Goal: Information Seeking & Learning: Learn about a topic

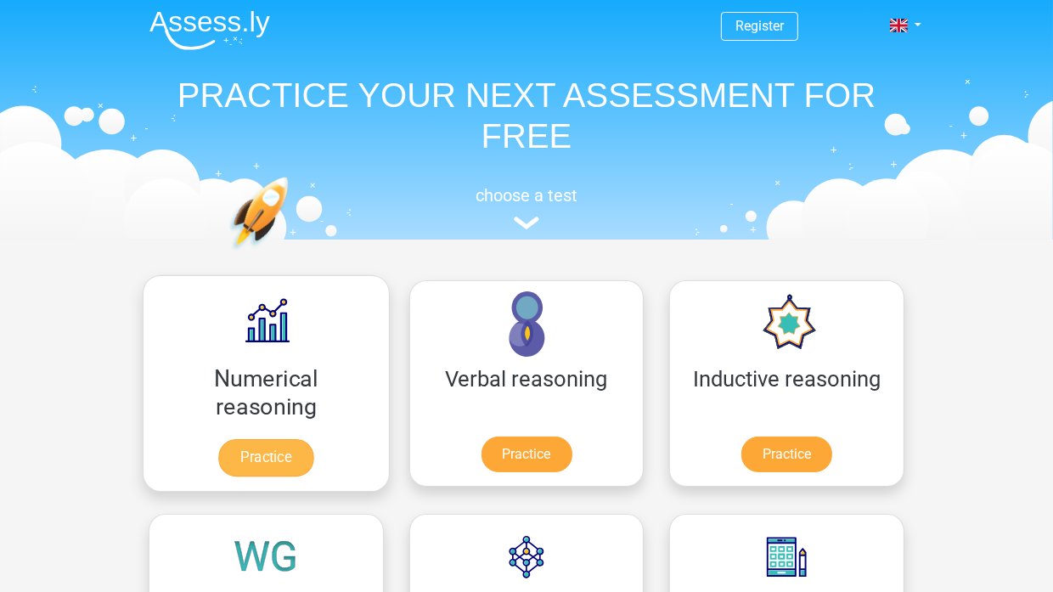
scroll to position [198, 0]
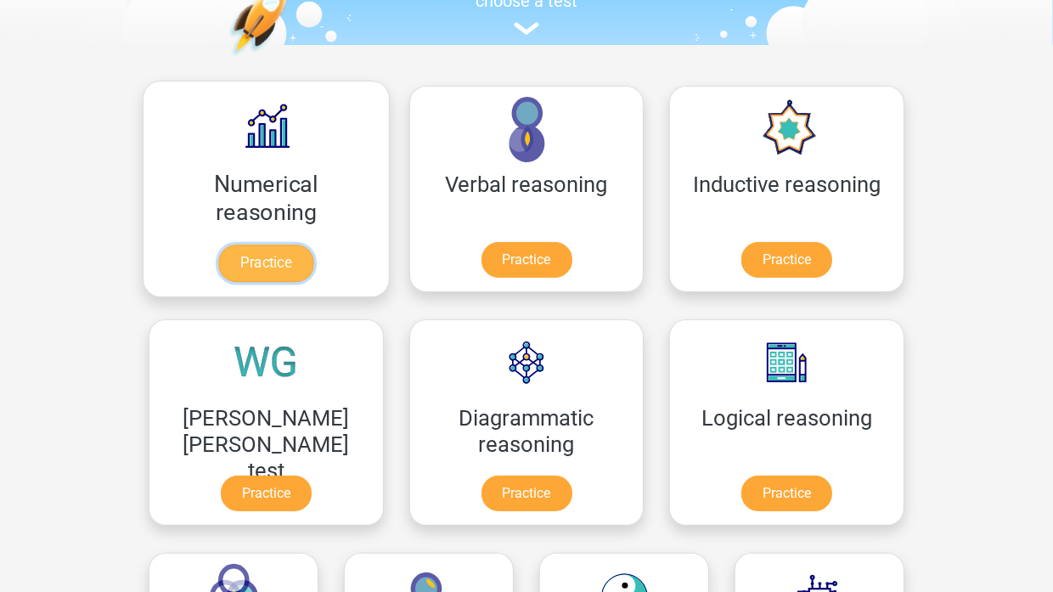
click at [238, 245] on link "Practice" at bounding box center [265, 263] width 95 height 37
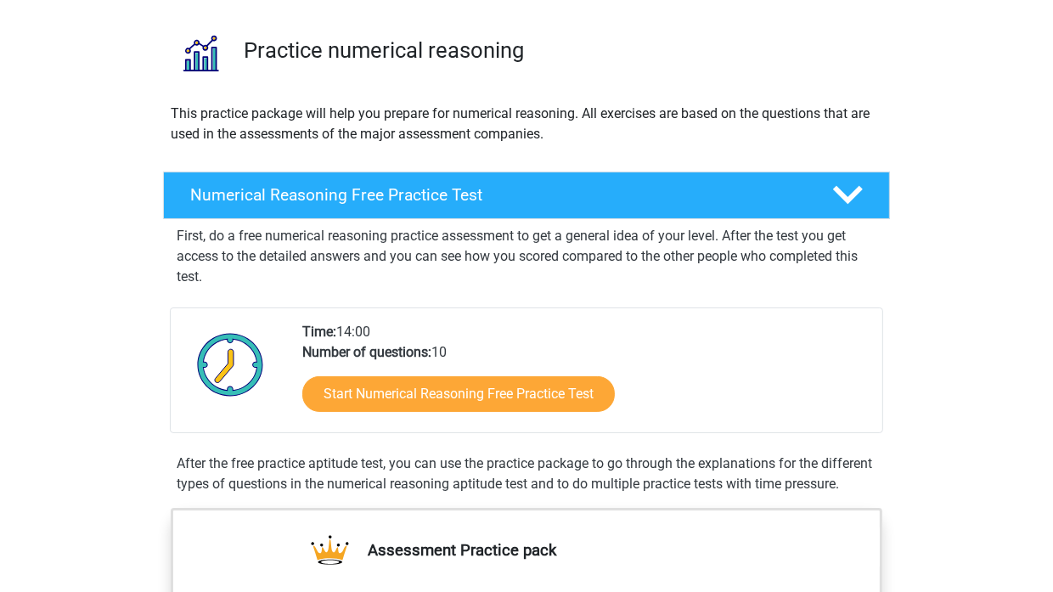
scroll to position [198, 0]
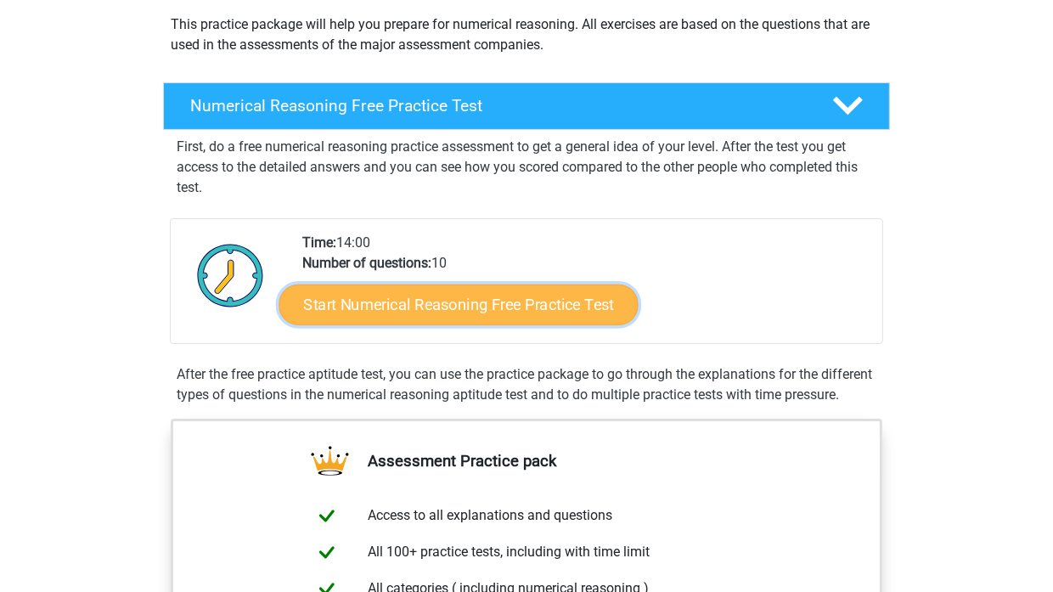
click at [551, 313] on link "Start Numerical Reasoning Free Practice Test" at bounding box center [458, 304] width 359 height 41
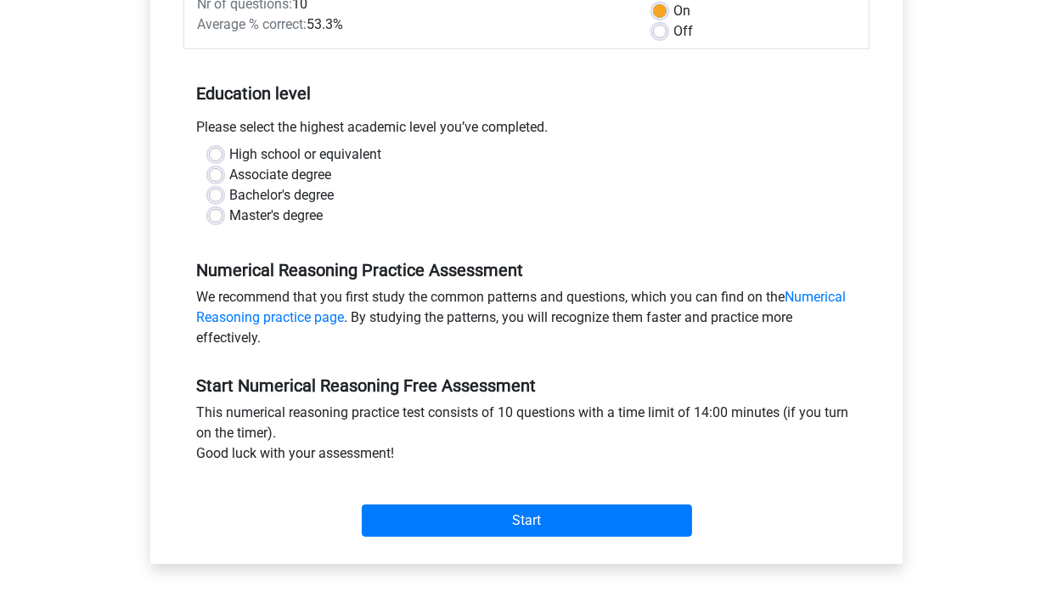
scroll to position [283, 0]
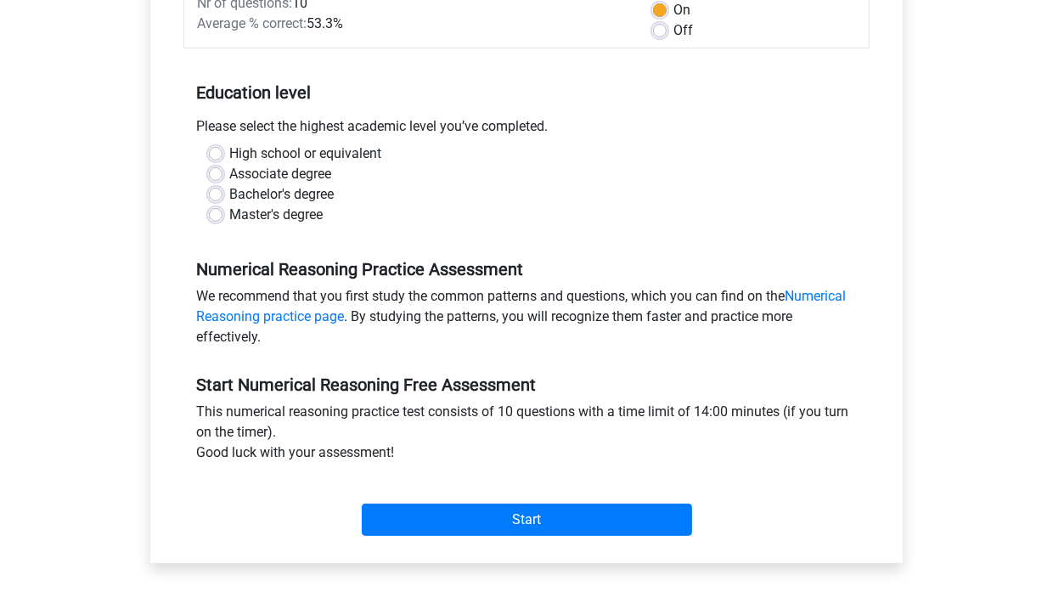
click at [229, 191] on label "Bachelor's degree" at bounding box center [281, 194] width 104 height 20
click at [213, 191] on input "Bachelor's degree" at bounding box center [216, 192] width 14 height 17
radio input "true"
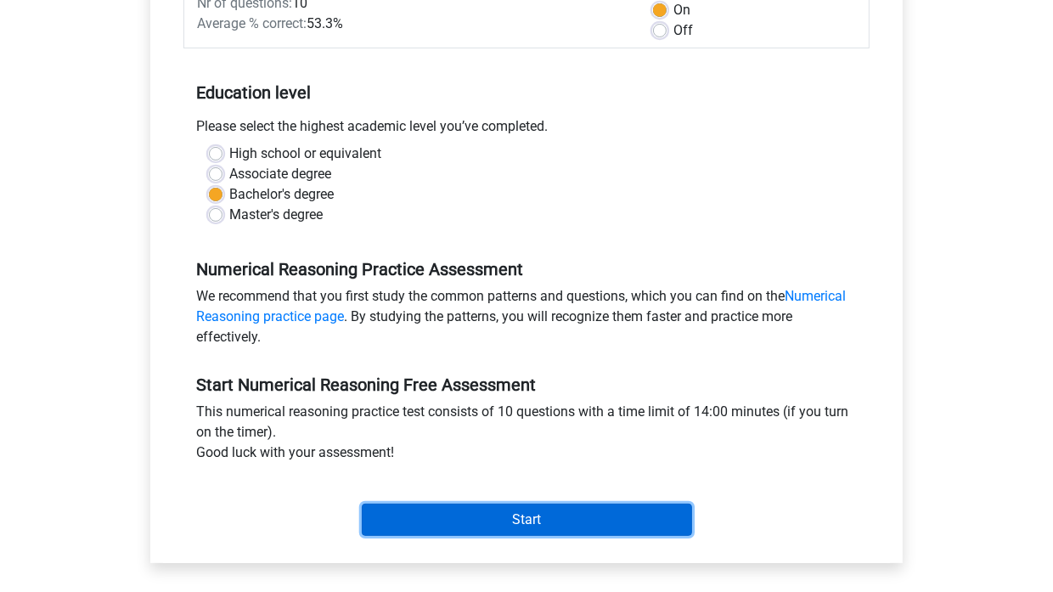
click at [510, 519] on input "Start" at bounding box center [527, 520] width 330 height 32
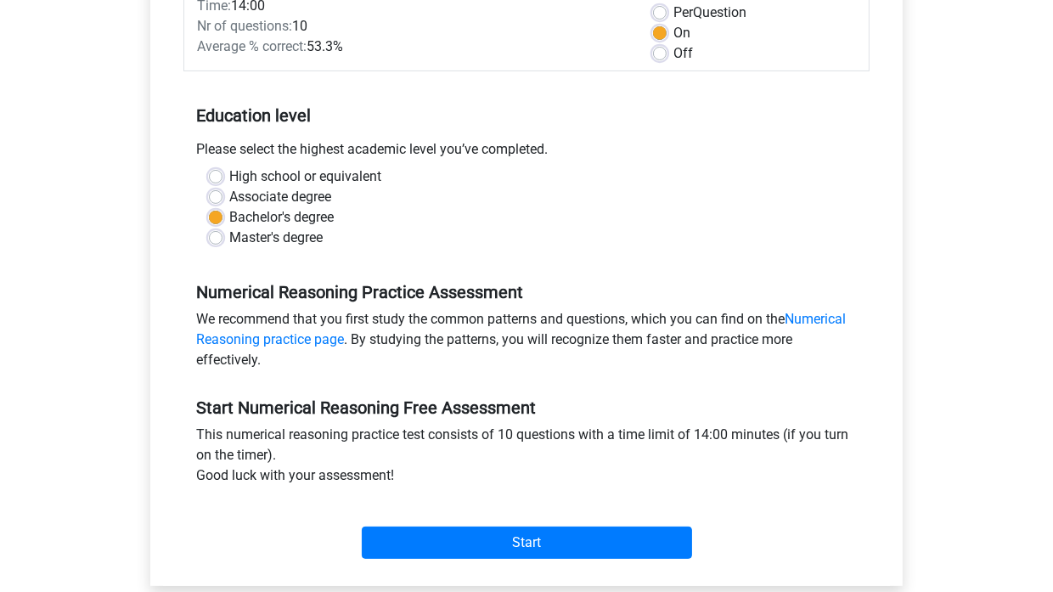
scroll to position [255, 0]
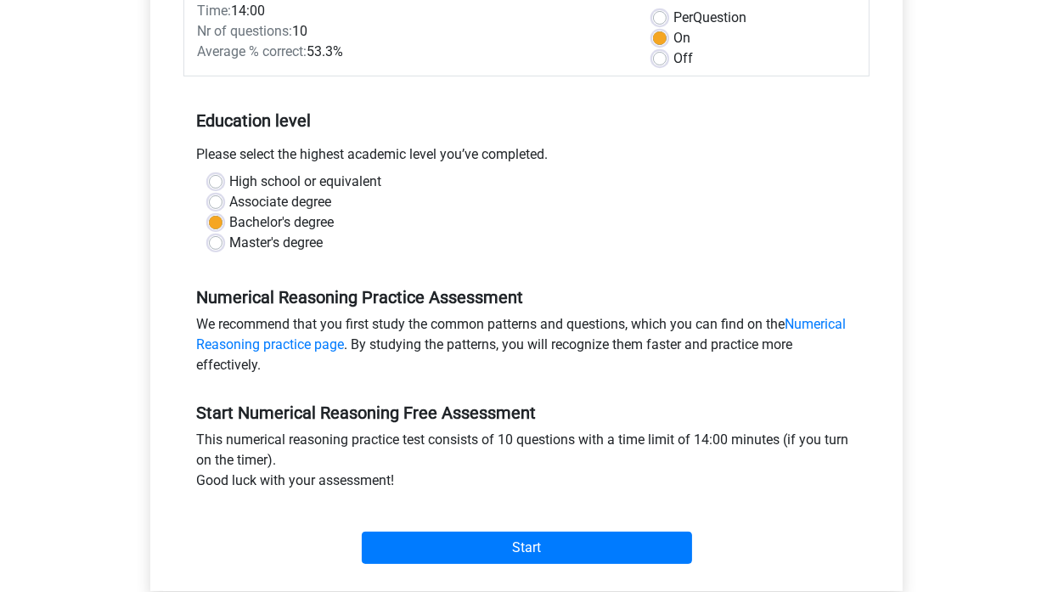
click at [268, 206] on label "Associate degree" at bounding box center [280, 202] width 102 height 20
click at [223, 206] on input "Associate degree" at bounding box center [216, 200] width 14 height 17
radio input "true"
click at [237, 176] on label "High school or equivalent" at bounding box center [305, 182] width 152 height 20
click at [223, 176] on input "High school or equivalent" at bounding box center [216, 180] width 14 height 17
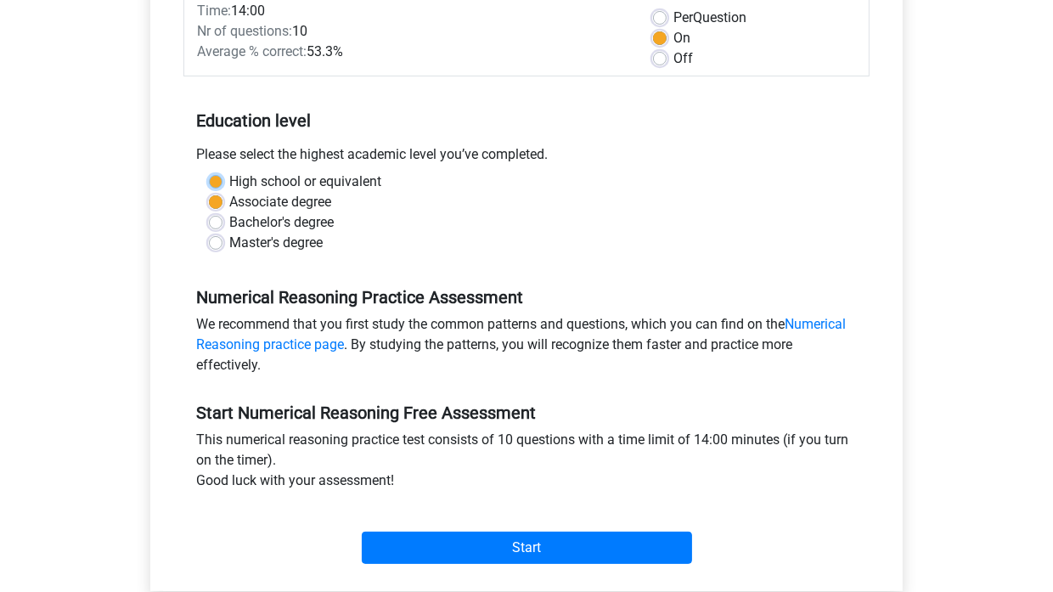
radio input "true"
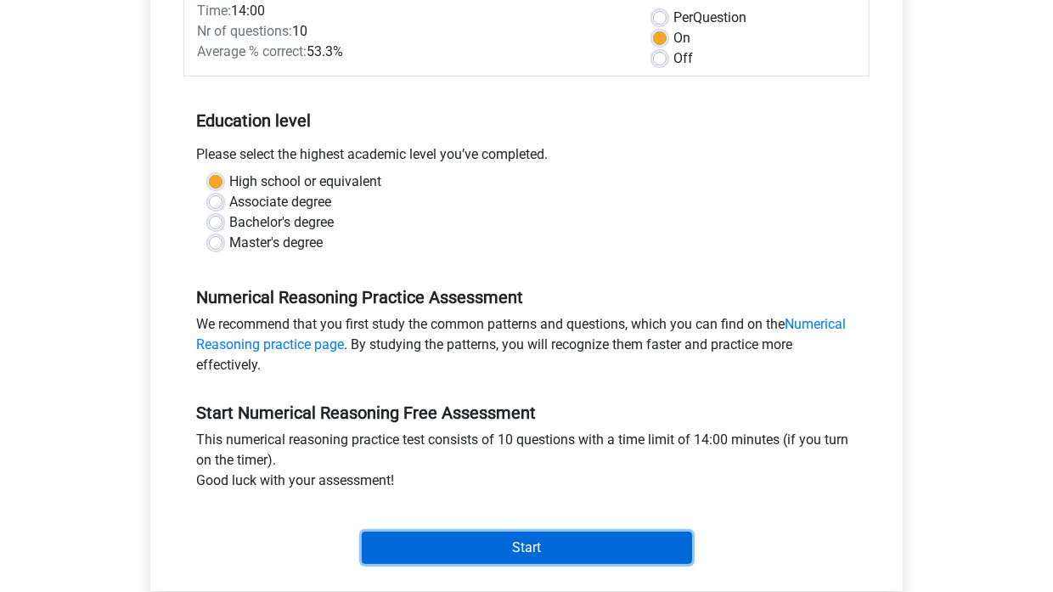
click at [558, 548] on input "Start" at bounding box center [527, 548] width 330 height 32
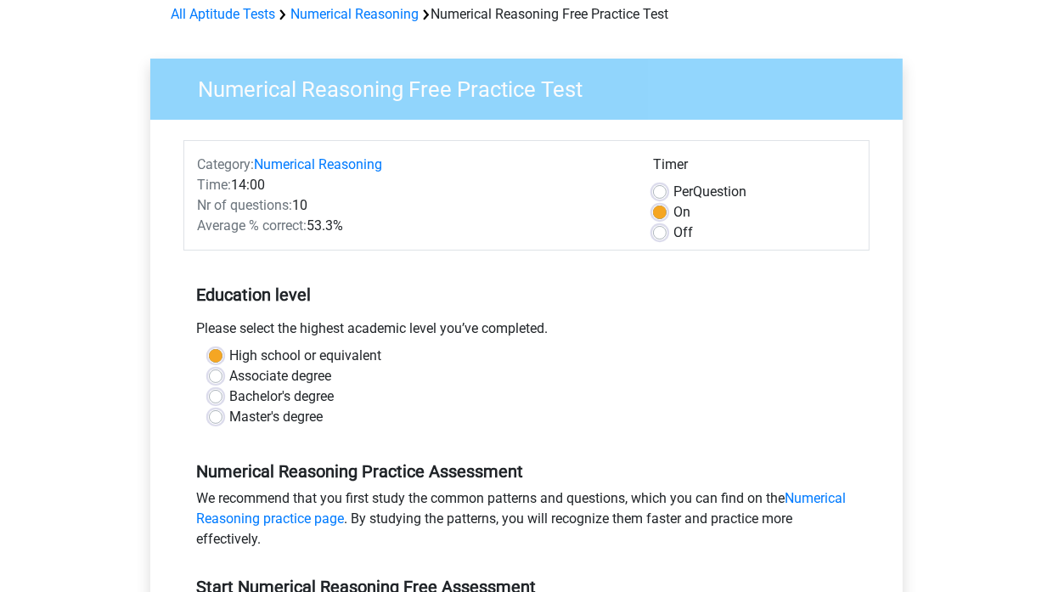
scroll to position [0, 0]
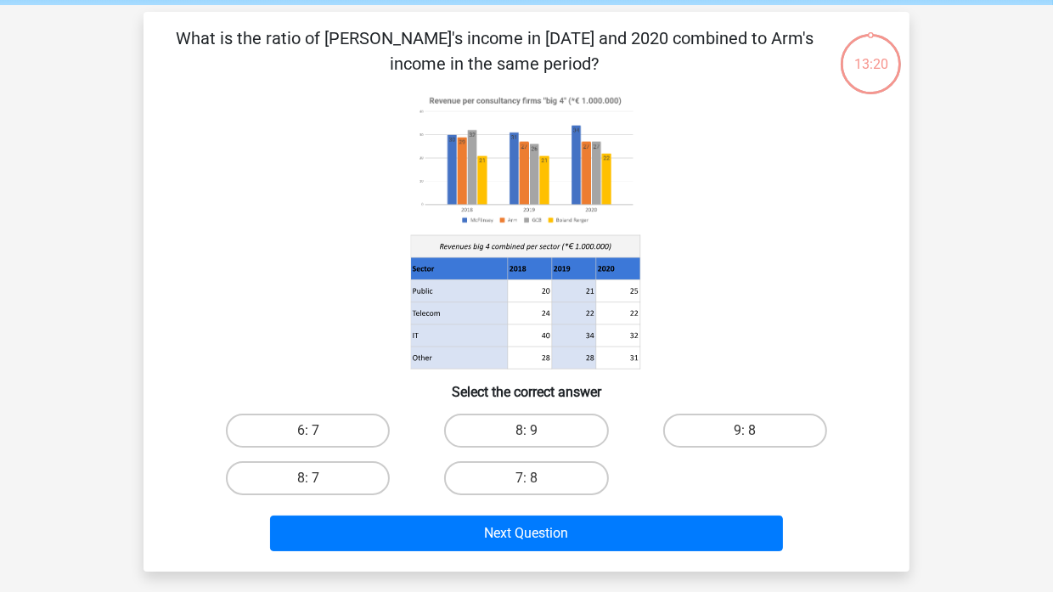
scroll to position [56, 0]
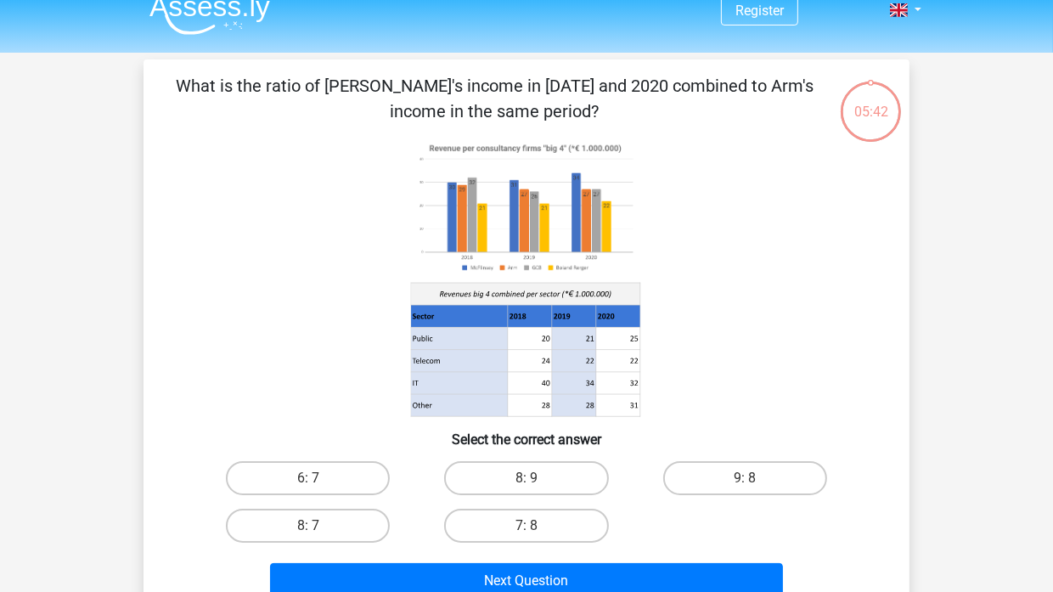
scroll to position [56, 0]
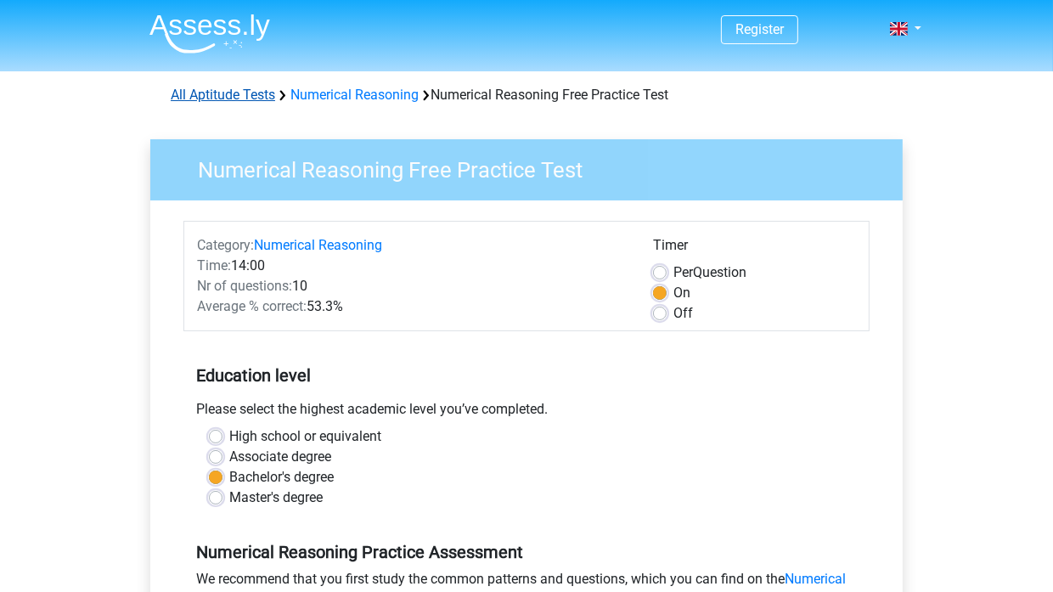
click at [246, 99] on link "All Aptitude Tests" at bounding box center [223, 95] width 104 height 16
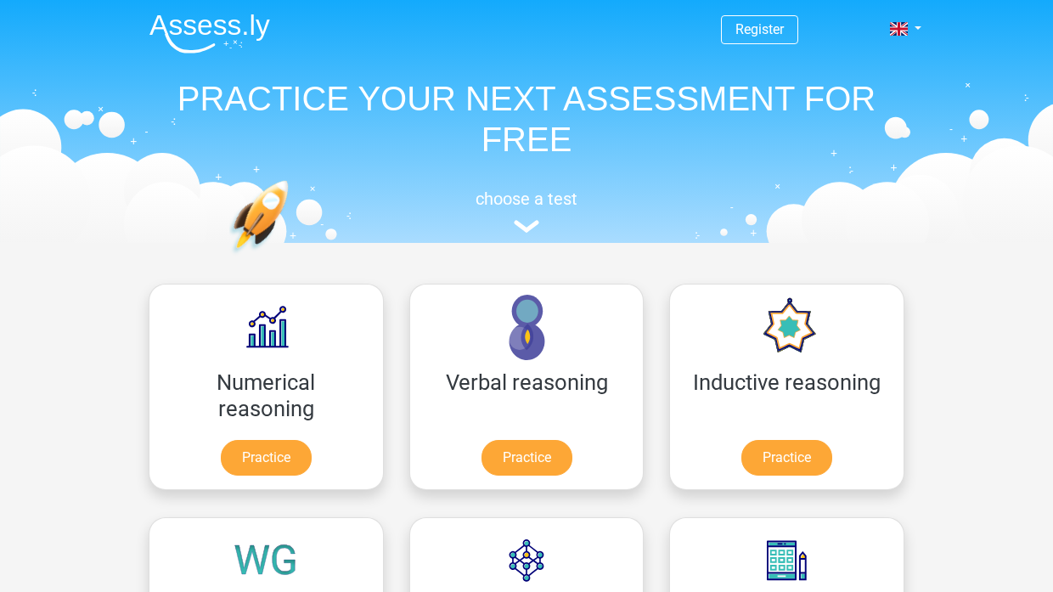
scroll to position [270, 0]
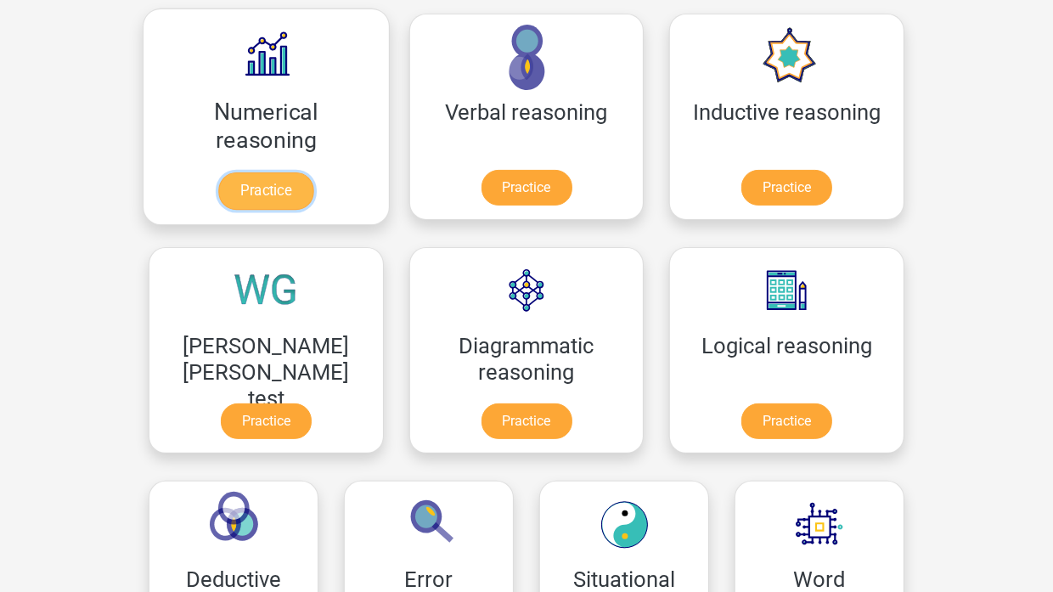
click at [251, 193] on link "Practice" at bounding box center [265, 190] width 95 height 37
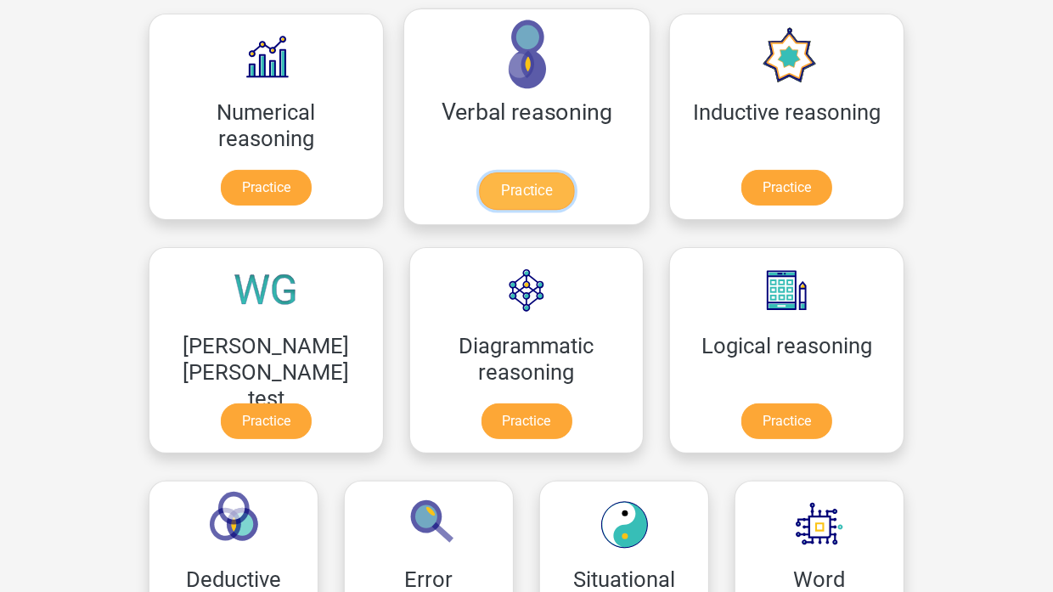
click at [479, 189] on link "Practice" at bounding box center [526, 190] width 95 height 37
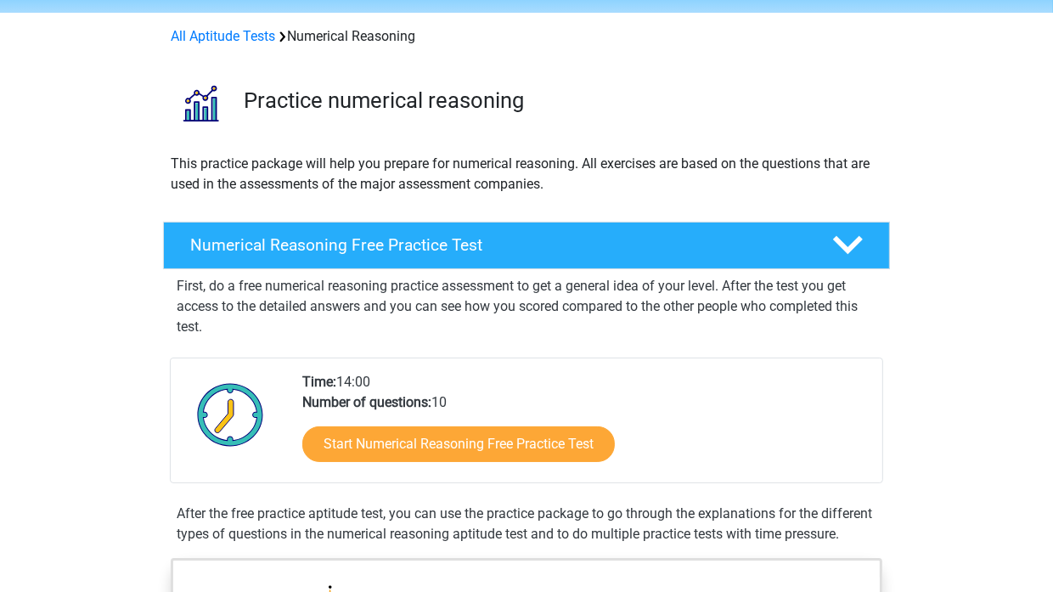
scroll to position [56, 0]
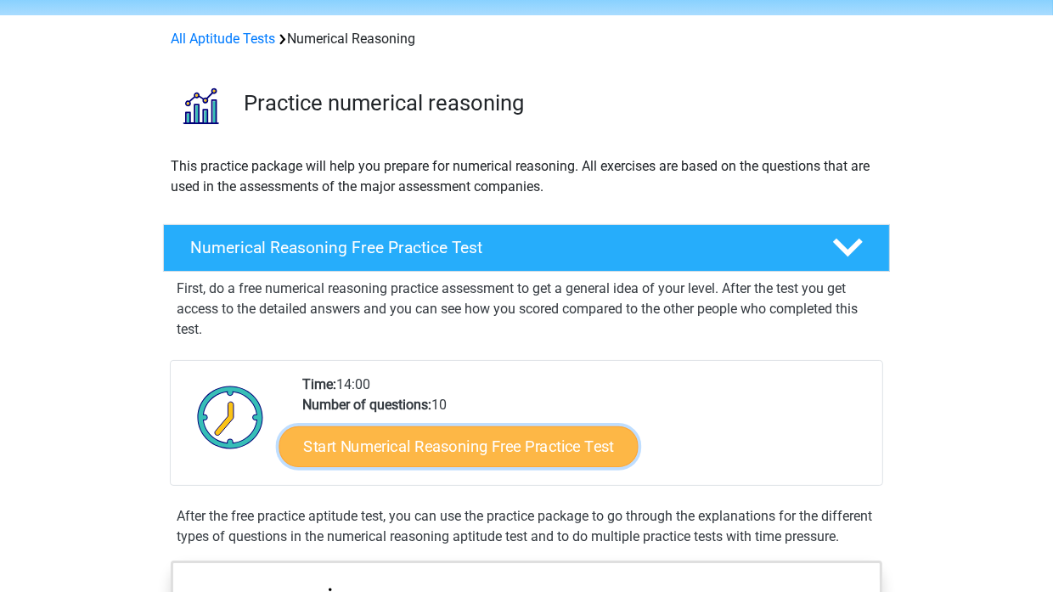
click at [465, 437] on link "Start Numerical Reasoning Free Practice Test" at bounding box center [458, 446] width 359 height 41
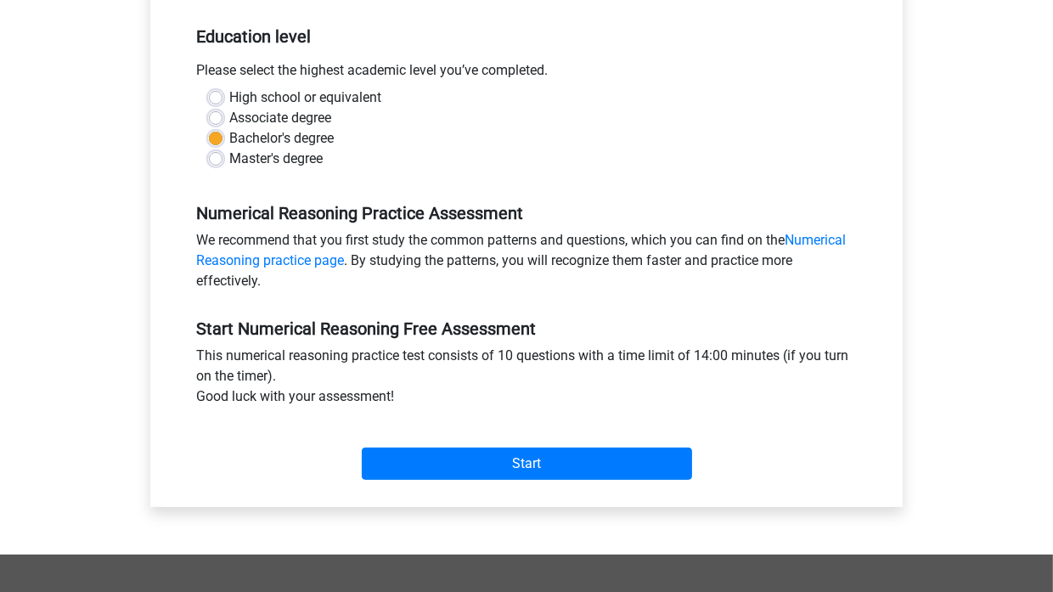
scroll to position [340, 0]
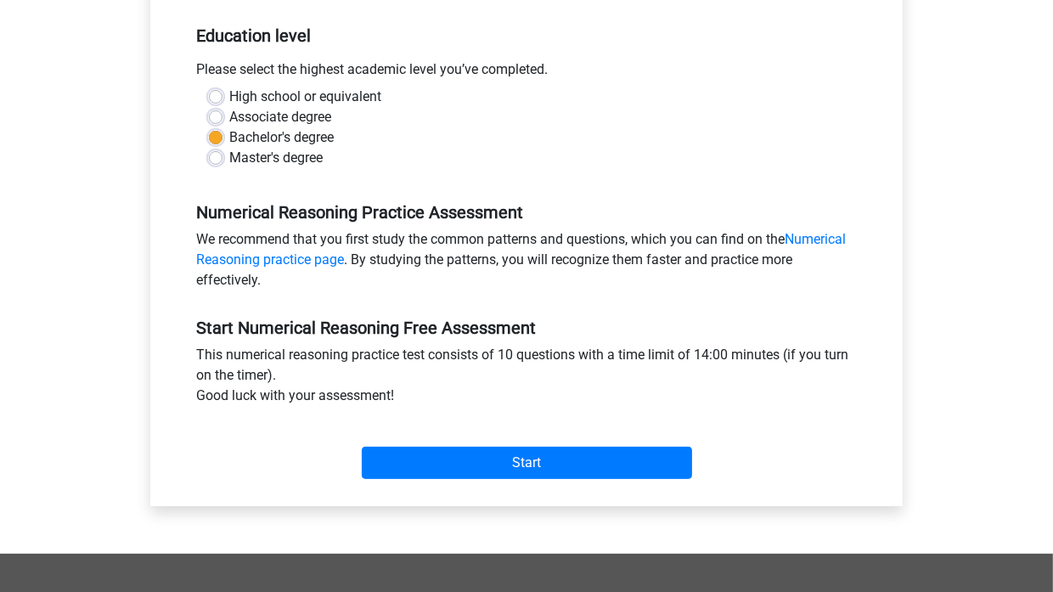
click at [249, 119] on label "Associate degree" at bounding box center [280, 117] width 102 height 20
click at [223, 119] on input "Associate degree" at bounding box center [216, 115] width 14 height 17
radio input "true"
click at [316, 138] on label "Bachelor's degree" at bounding box center [281, 137] width 104 height 20
click at [223, 138] on input "Bachelor's degree" at bounding box center [216, 135] width 14 height 17
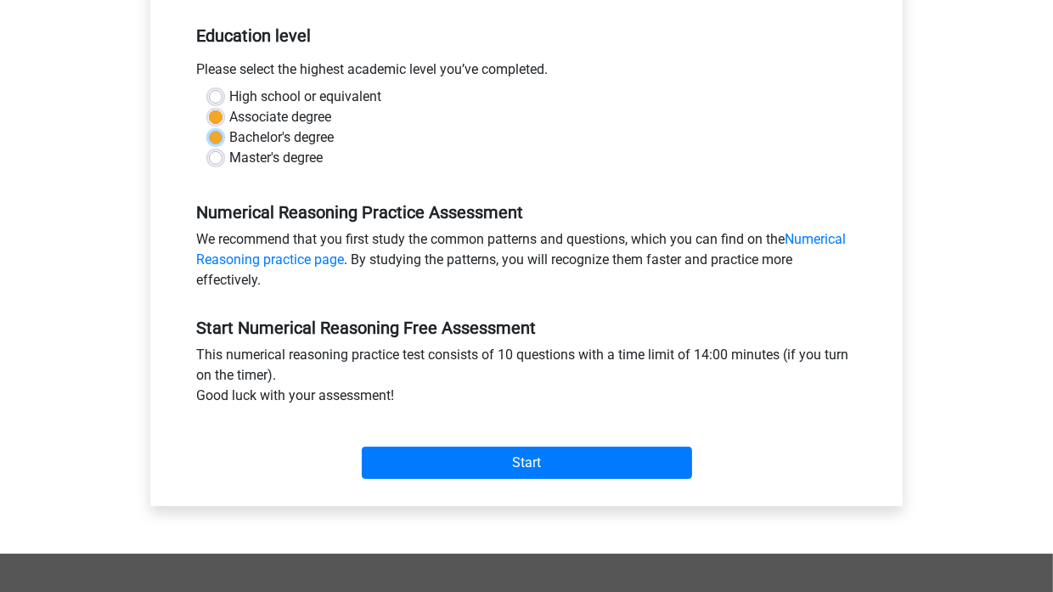
radio input "true"
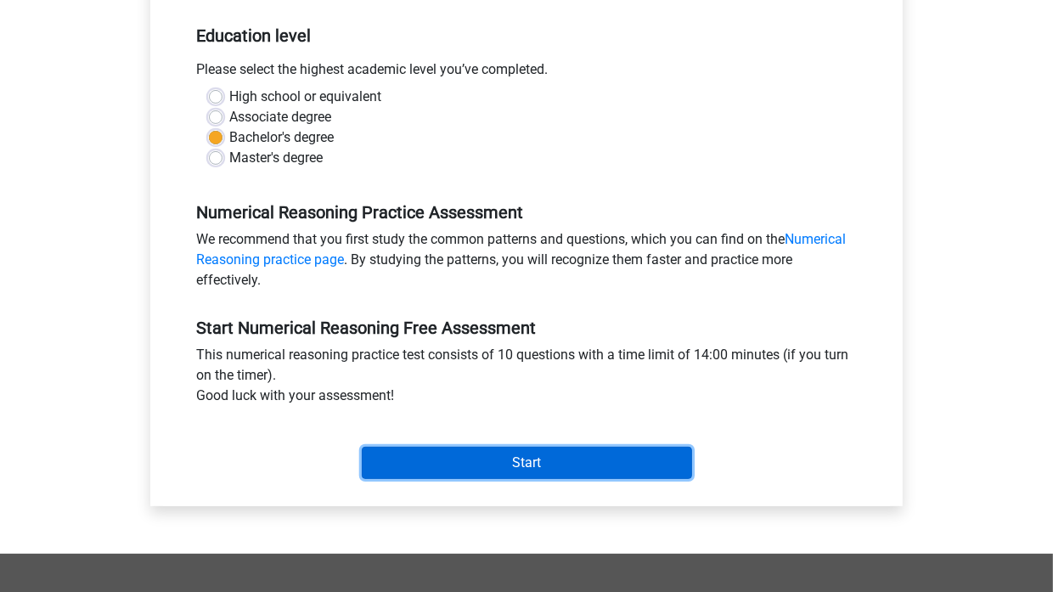
click at [541, 466] on input "Start" at bounding box center [527, 463] width 330 height 32
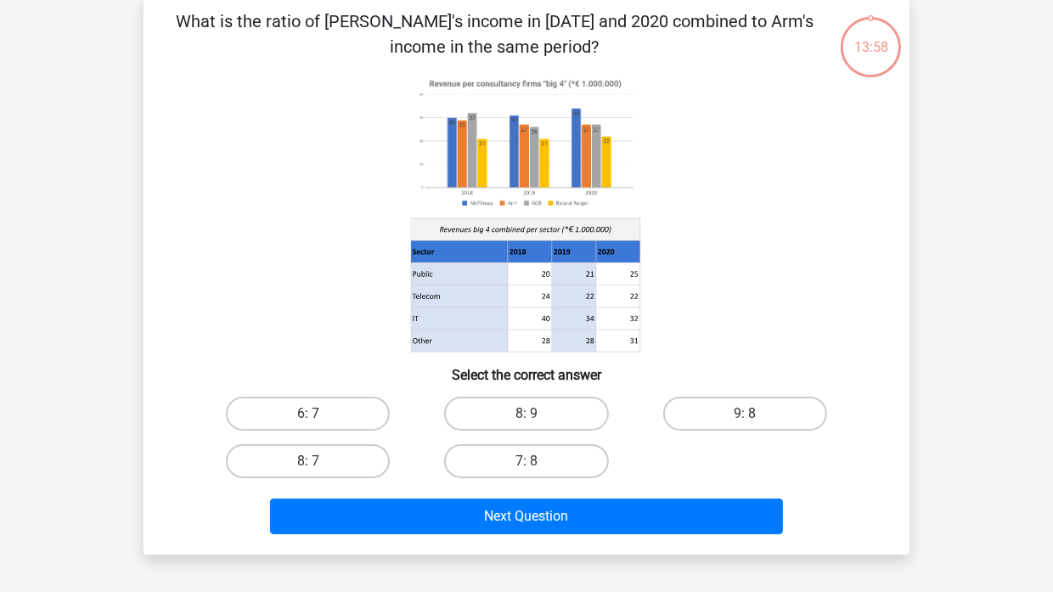
scroll to position [85, 0]
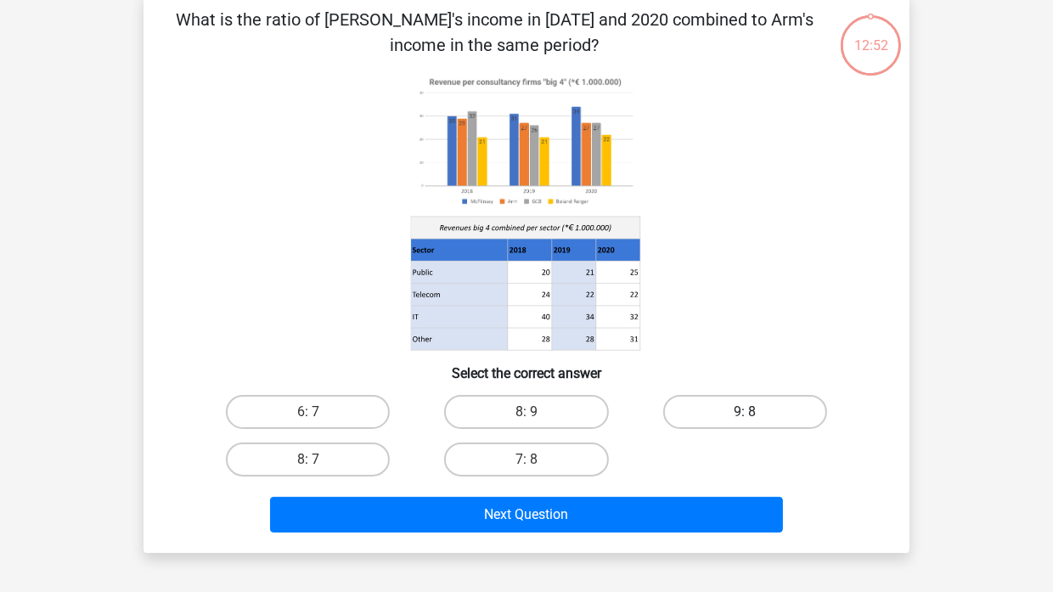
click at [722, 414] on label "9: 8" at bounding box center [745, 412] width 164 height 34
click at [745, 414] on input "9: 8" at bounding box center [750, 417] width 11 height 11
radio input "true"
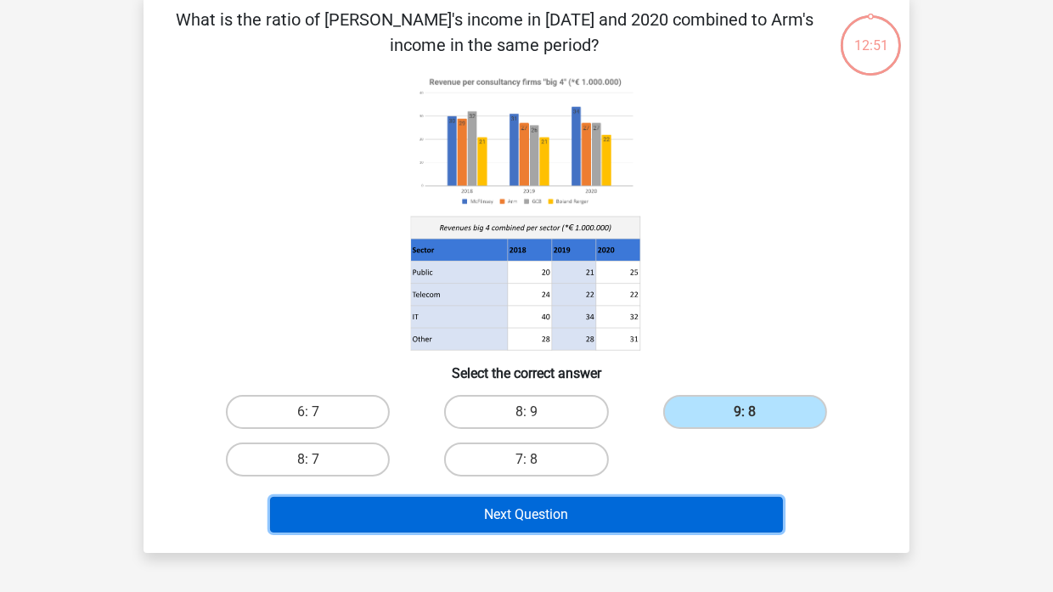
click at [625, 506] on button "Next Question" at bounding box center [527, 515] width 514 height 36
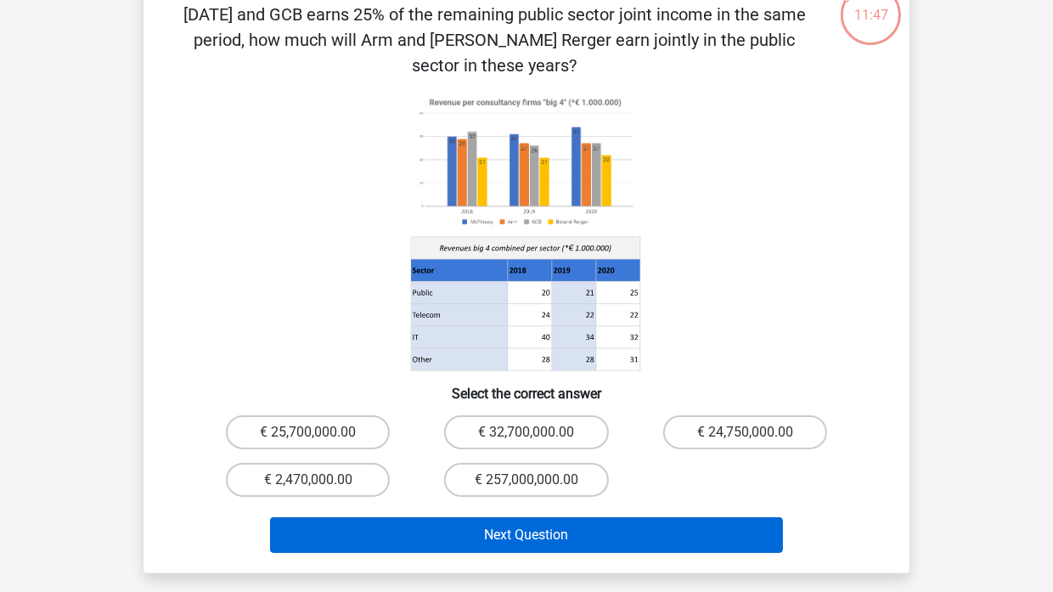
scroll to position [141, 0]
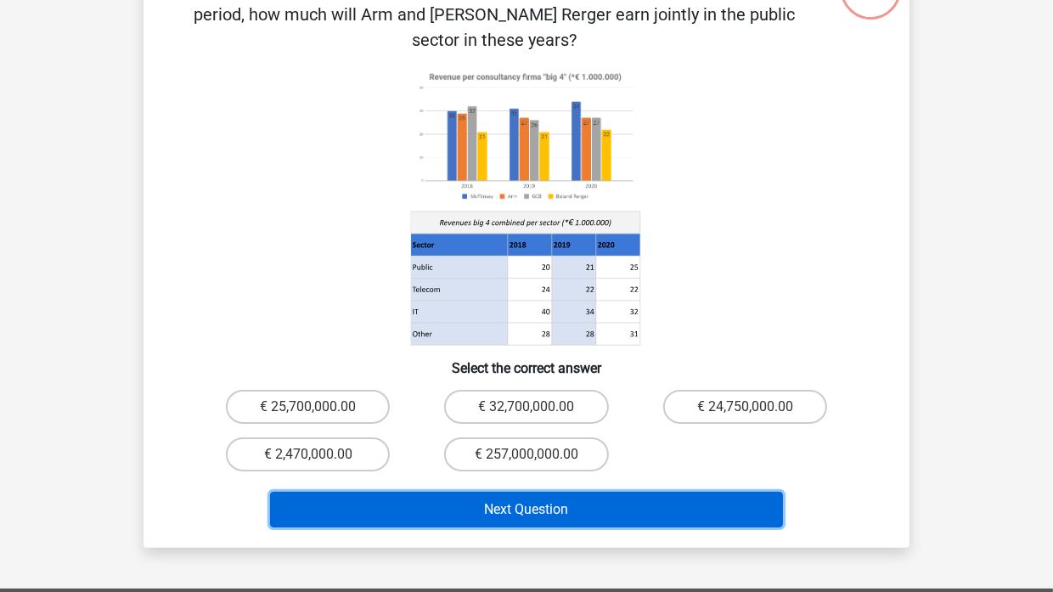
click at [574, 495] on button "Next Question" at bounding box center [527, 510] width 514 height 36
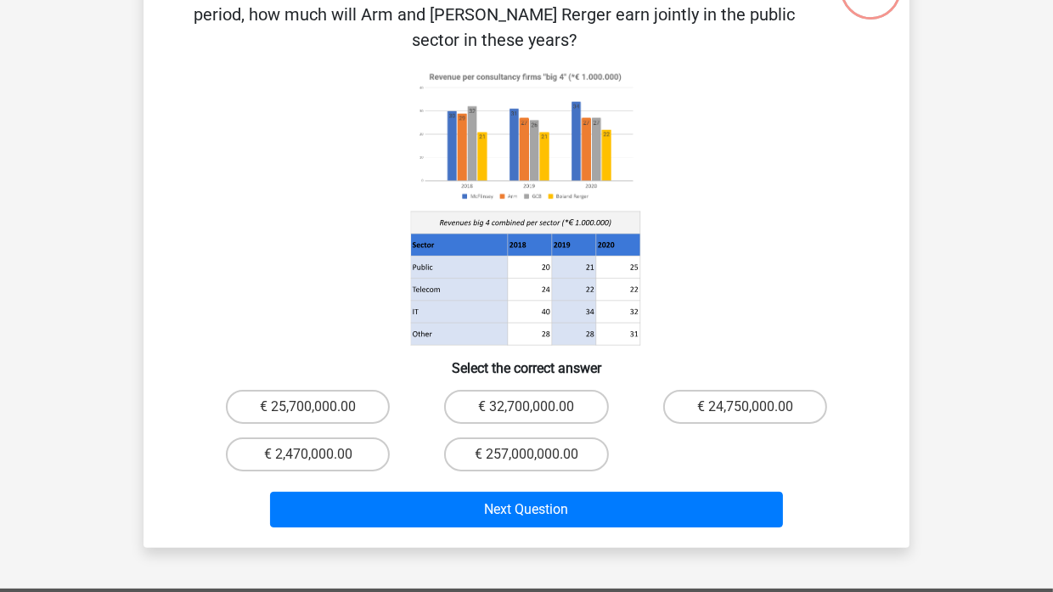
click at [829, 264] on icon at bounding box center [526, 206] width 685 height 280
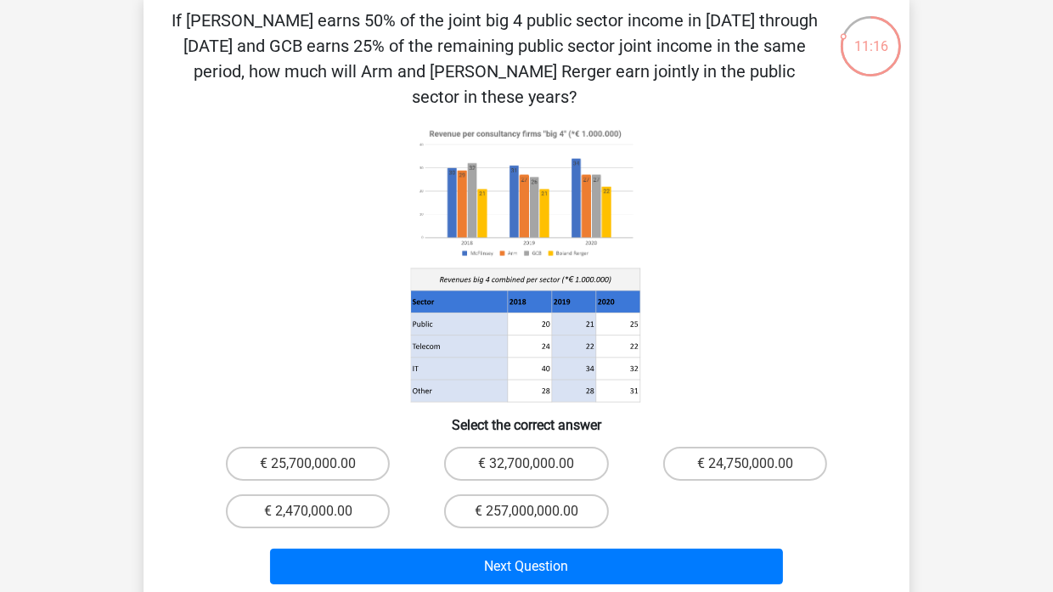
scroll to position [198, 0]
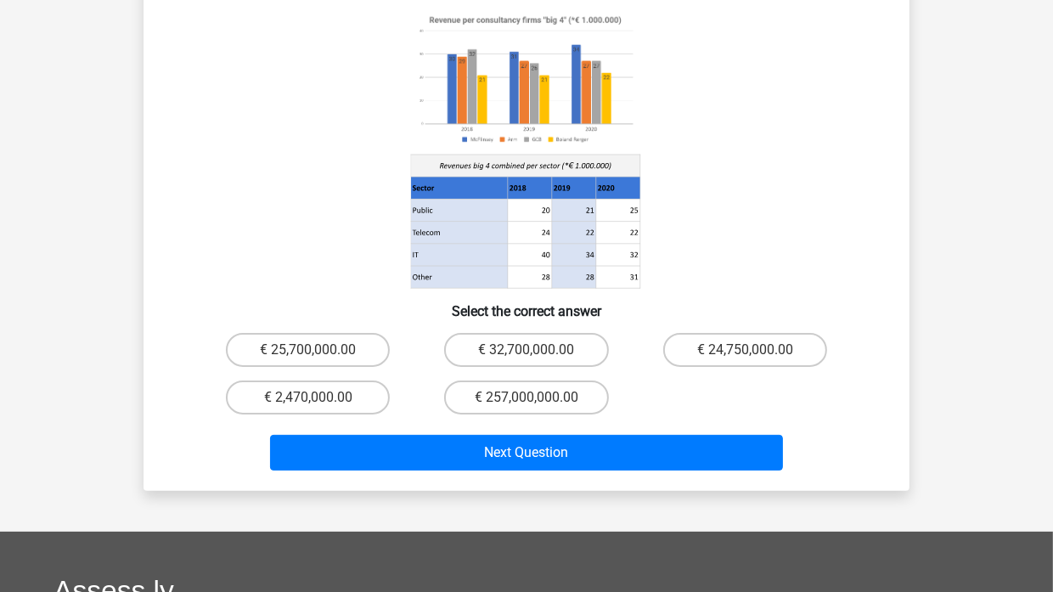
click at [746, 350] on input "€ 24,750,000.00" at bounding box center [750, 355] width 11 height 11
radio input "true"
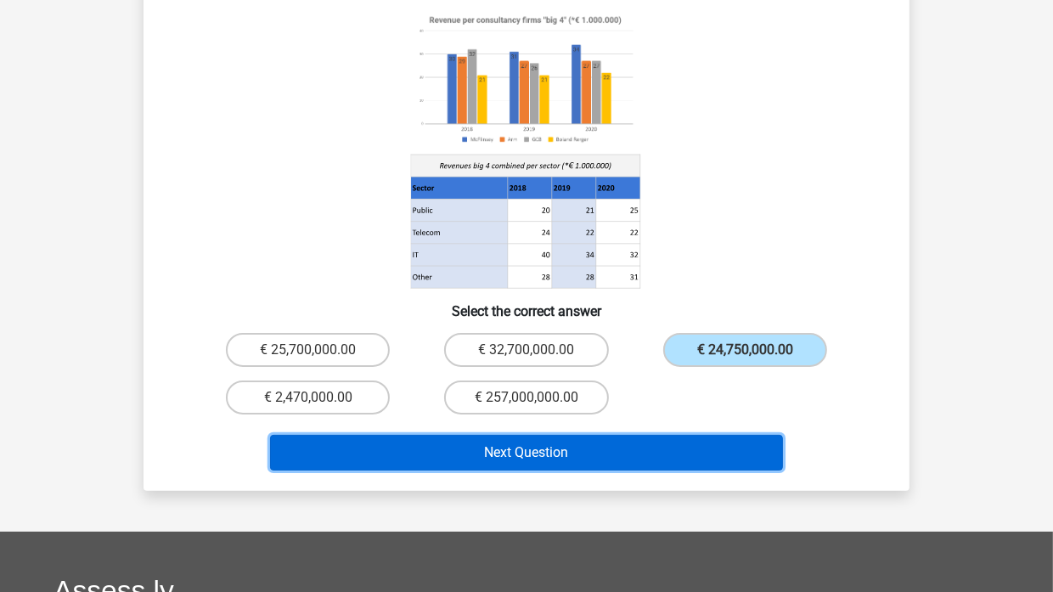
click at [605, 435] on button "Next Question" at bounding box center [527, 453] width 514 height 36
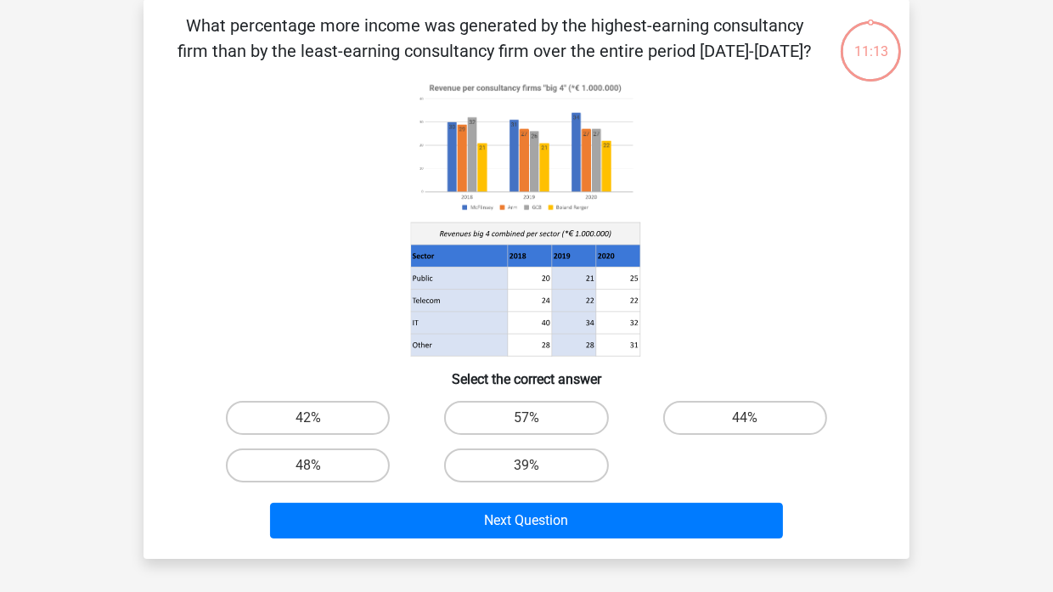
scroll to position [78, 0]
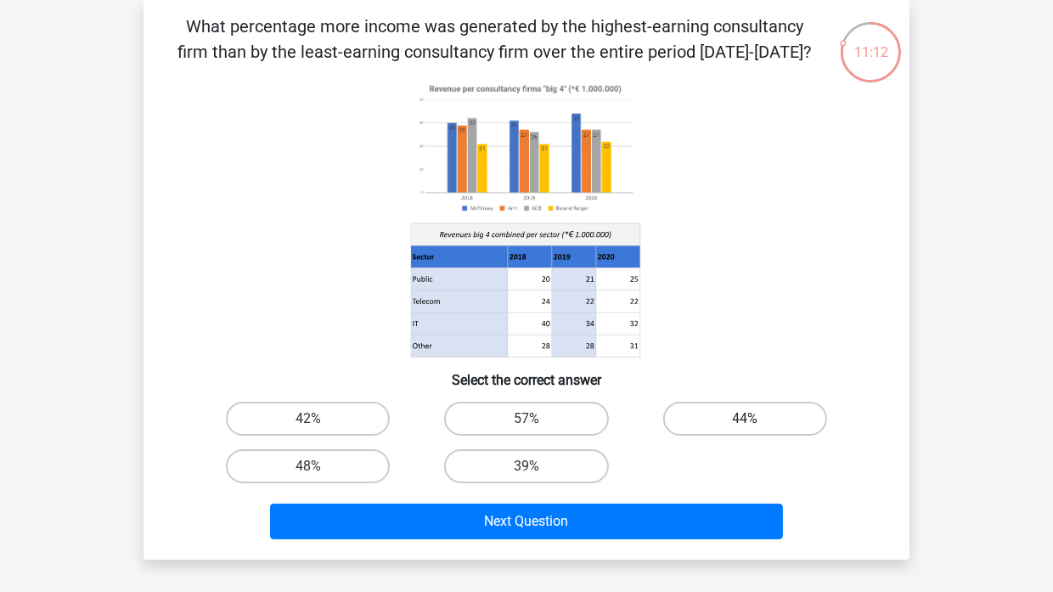
click at [736, 410] on label "44%" at bounding box center [745, 419] width 164 height 34
click at [745, 419] on input "44%" at bounding box center [750, 424] width 11 height 11
radio input "true"
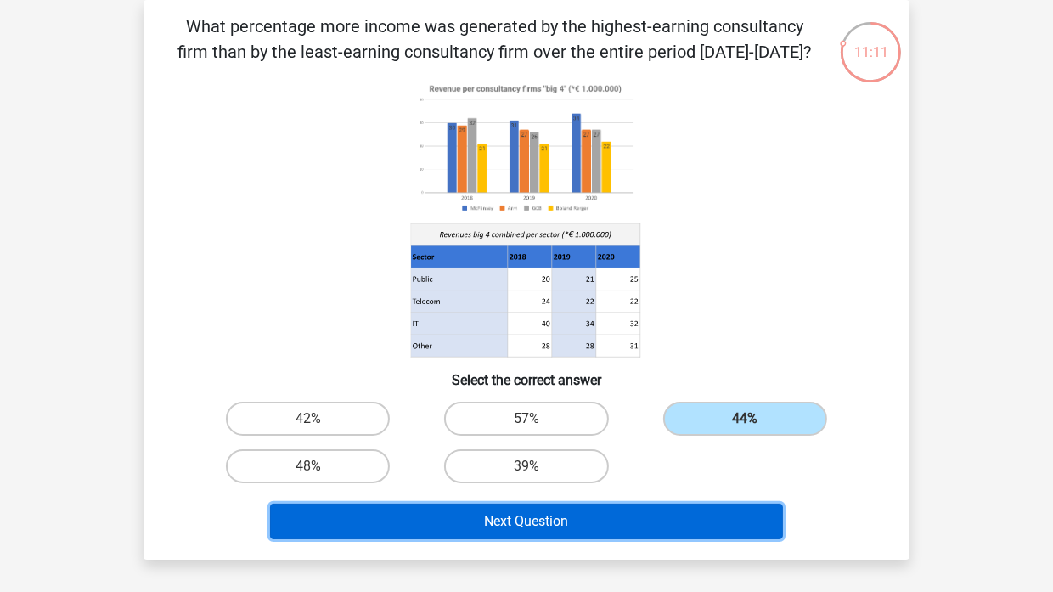
click at [634, 513] on button "Next Question" at bounding box center [527, 522] width 514 height 36
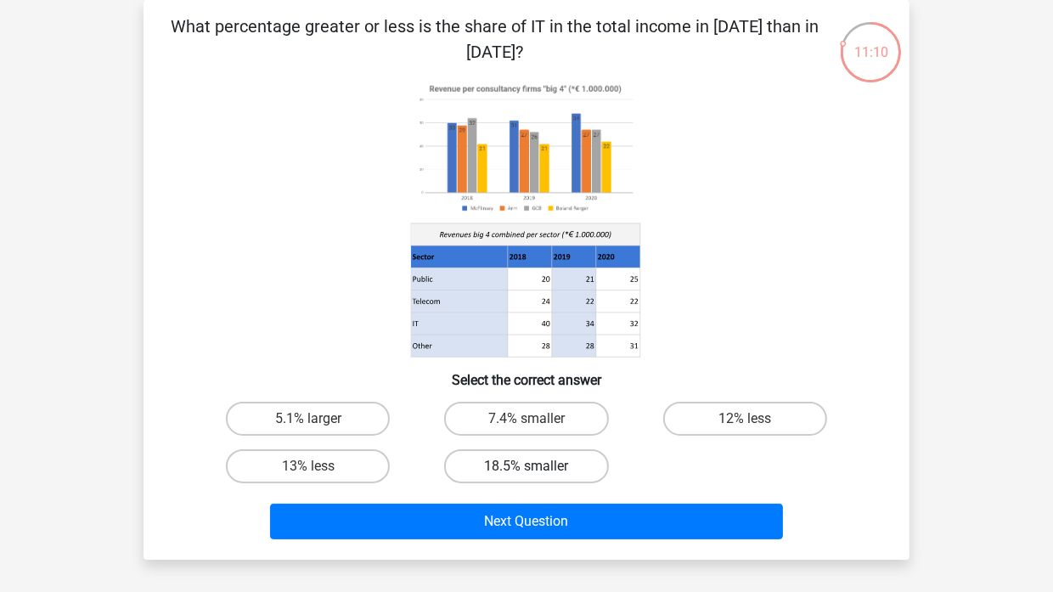
drag, startPoint x: 556, startPoint y: 426, endPoint x: 560, endPoint y: 460, distance: 34.1
click at [555, 425] on label "7.4% smaller" at bounding box center [526, 419] width 164 height 34
click at [538, 425] on input "7.4% smaller" at bounding box center [532, 424] width 11 height 11
radio input "true"
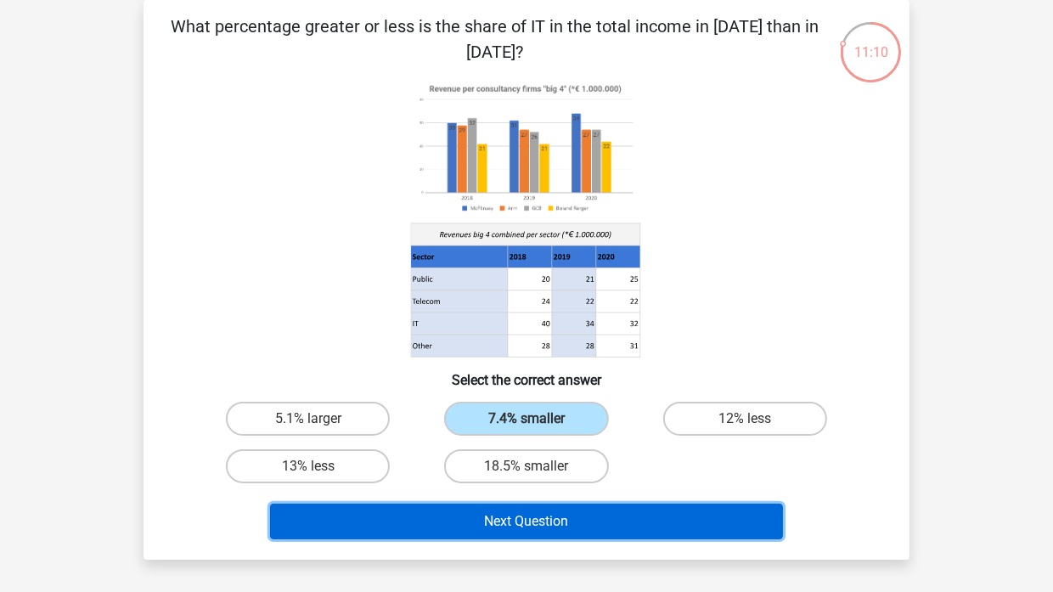
click at [557, 522] on button "Next Question" at bounding box center [527, 522] width 514 height 36
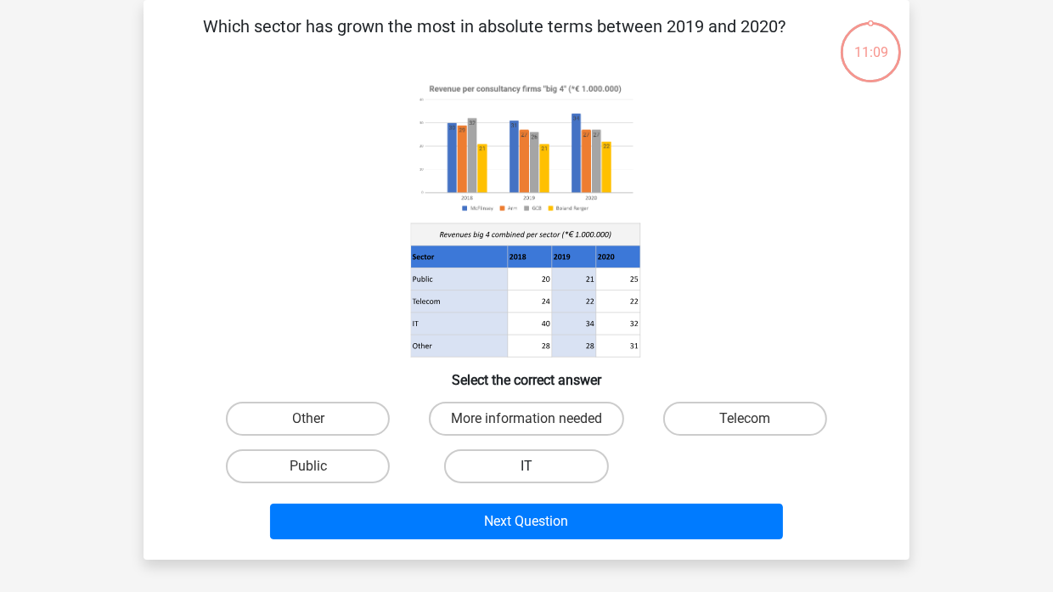
click at [549, 466] on label "IT" at bounding box center [526, 466] width 164 height 34
click at [538, 466] on input "IT" at bounding box center [532, 471] width 11 height 11
radio input "true"
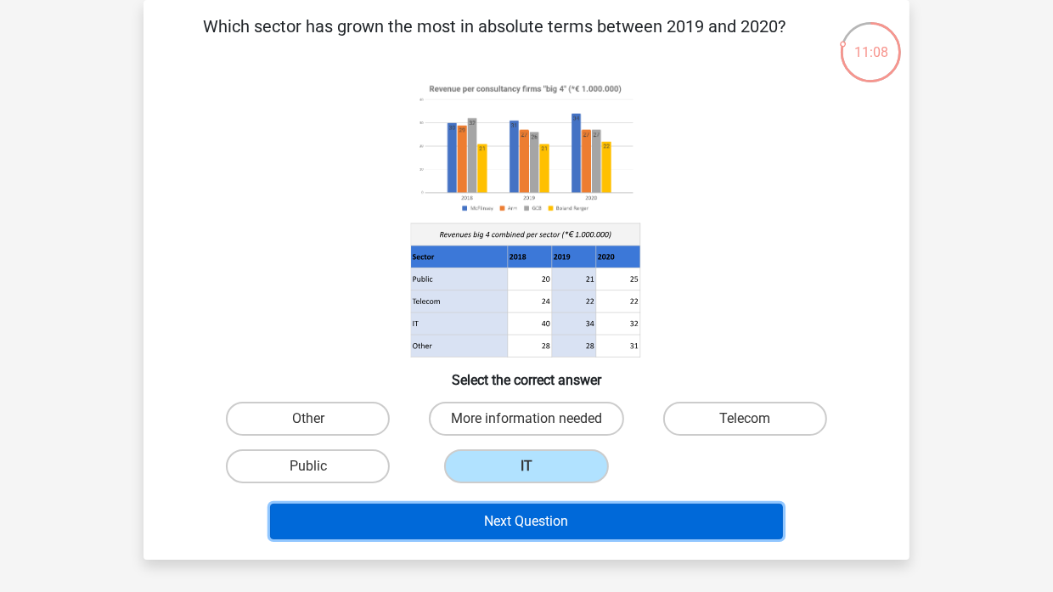
click at [552, 510] on button "Next Question" at bounding box center [527, 522] width 514 height 36
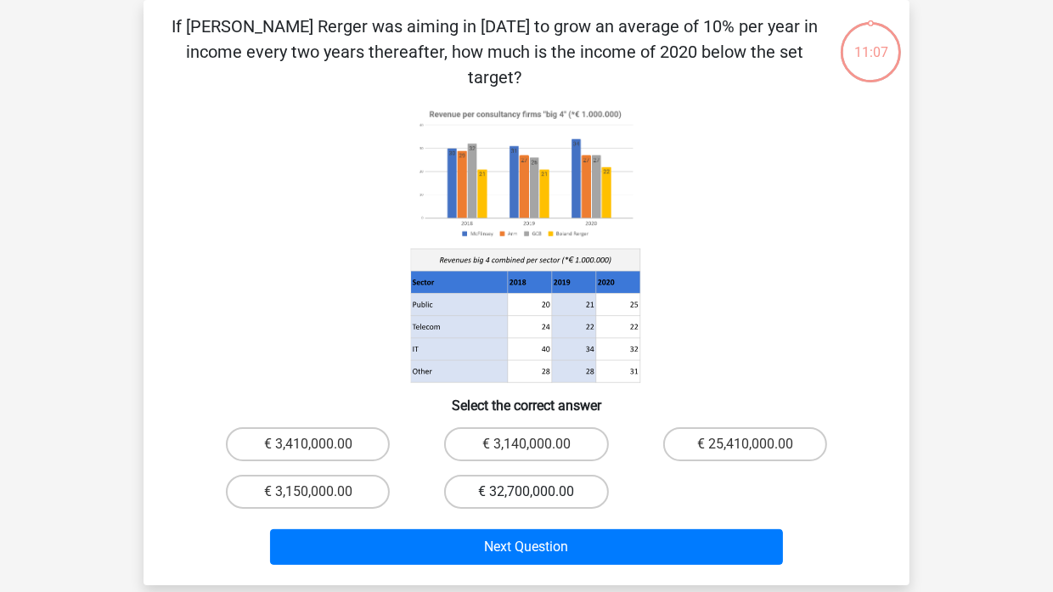
click at [552, 475] on label "€ 32,700,000.00" at bounding box center [526, 492] width 164 height 34
click at [538, 492] on input "€ 32,700,000.00" at bounding box center [532, 497] width 11 height 11
radio input "true"
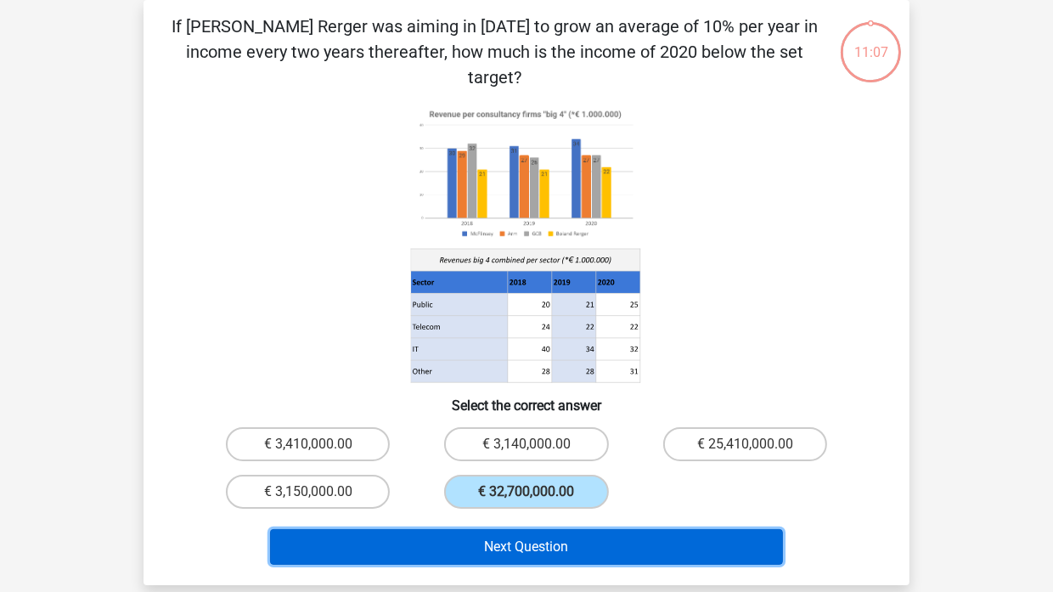
click at [558, 529] on button "Next Question" at bounding box center [527, 547] width 514 height 36
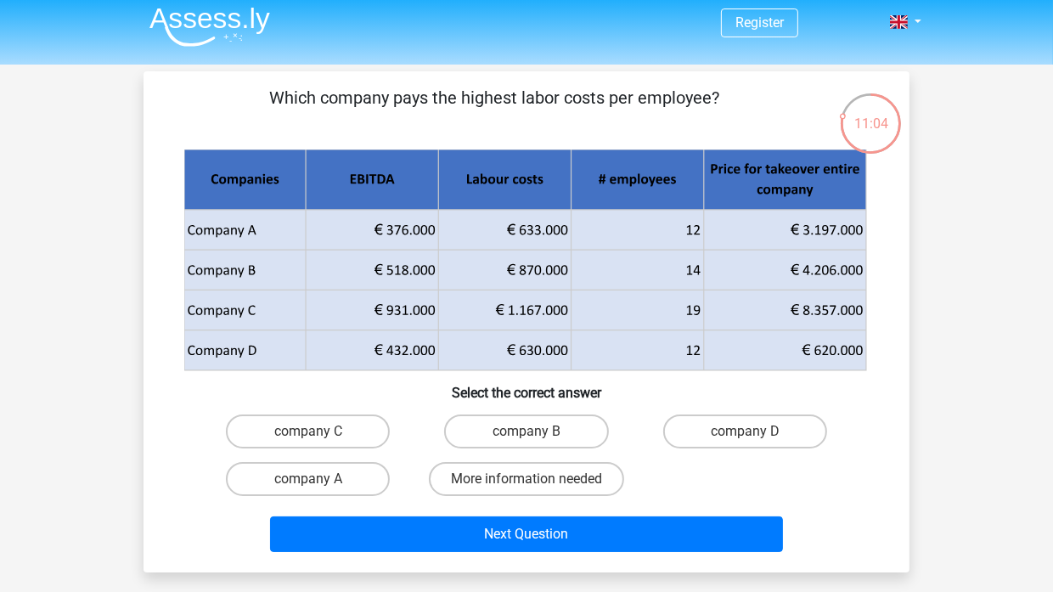
scroll to position [0, 0]
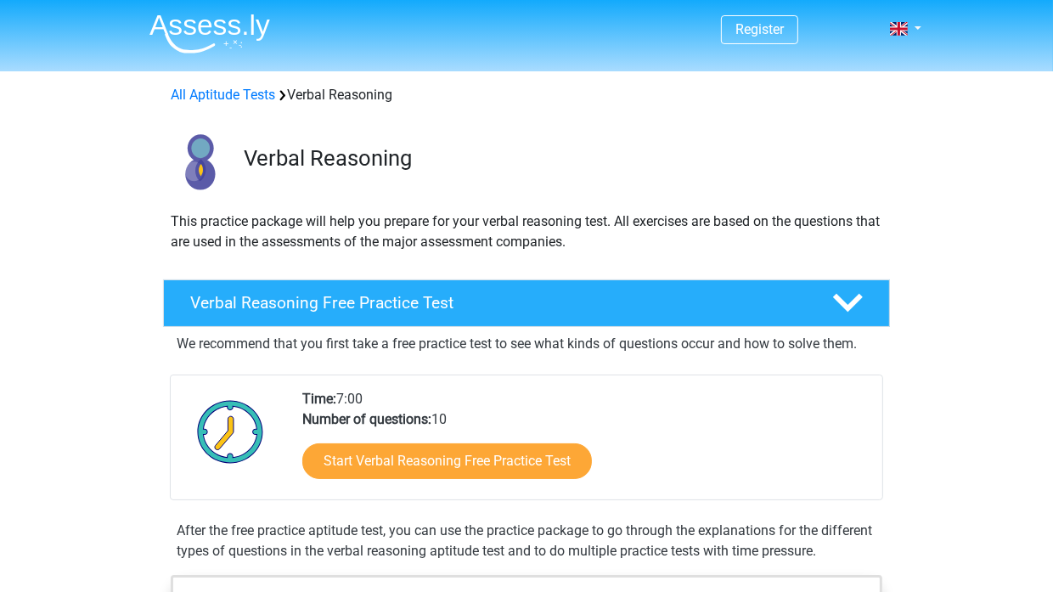
click at [692, 142] on div "Verbal Reasoning" at bounding box center [526, 158] width 807 height 79
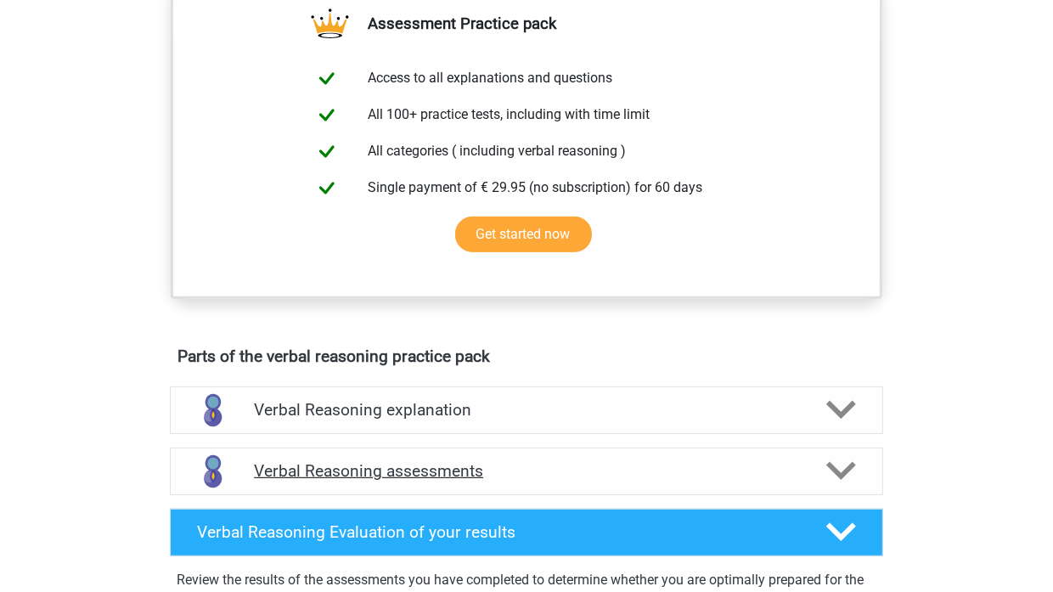
scroll to position [708, 0]
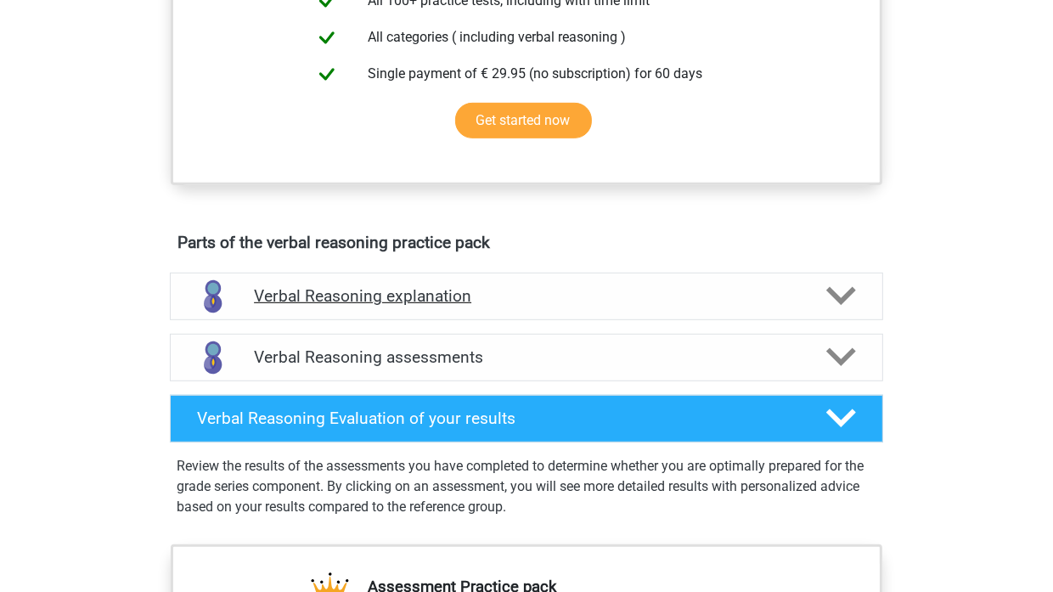
click at [839, 311] on icon at bounding box center [841, 296] width 30 height 30
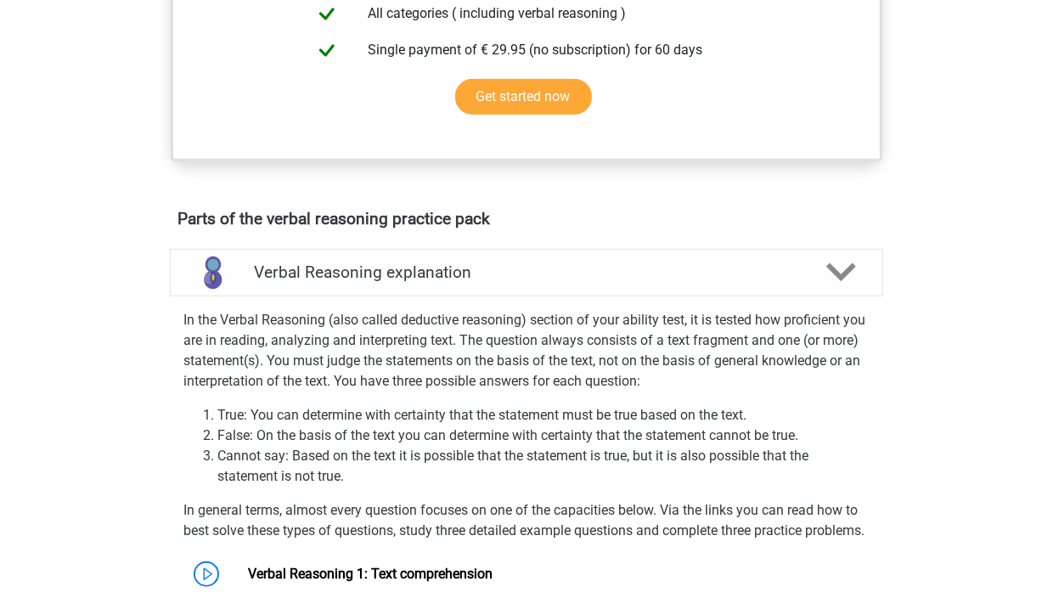
scroll to position [820, 0]
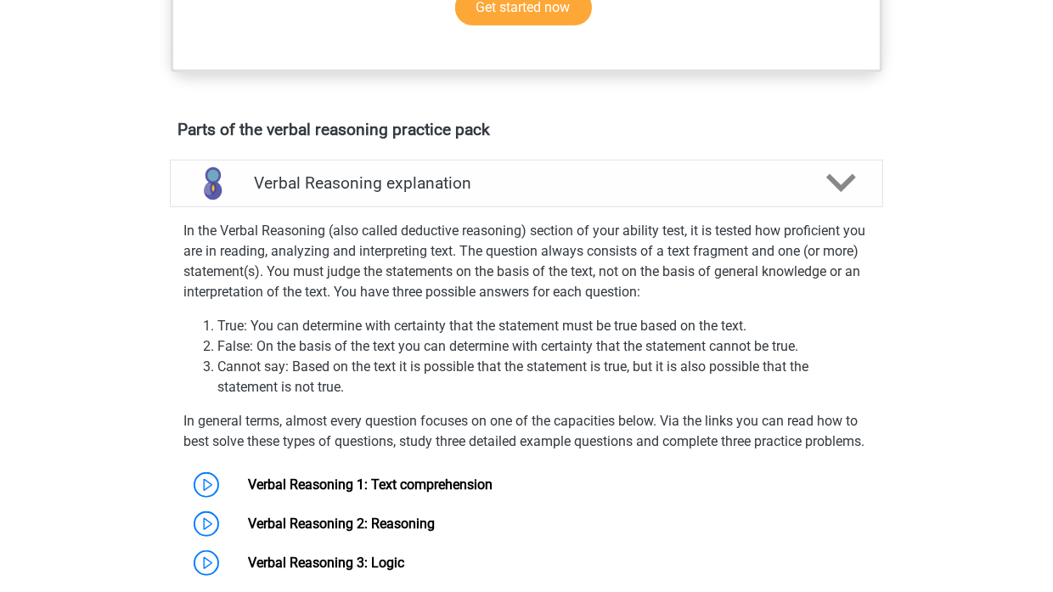
click at [962, 376] on div "Register Nederlands English" at bounding box center [526, 407] width 1053 height 2455
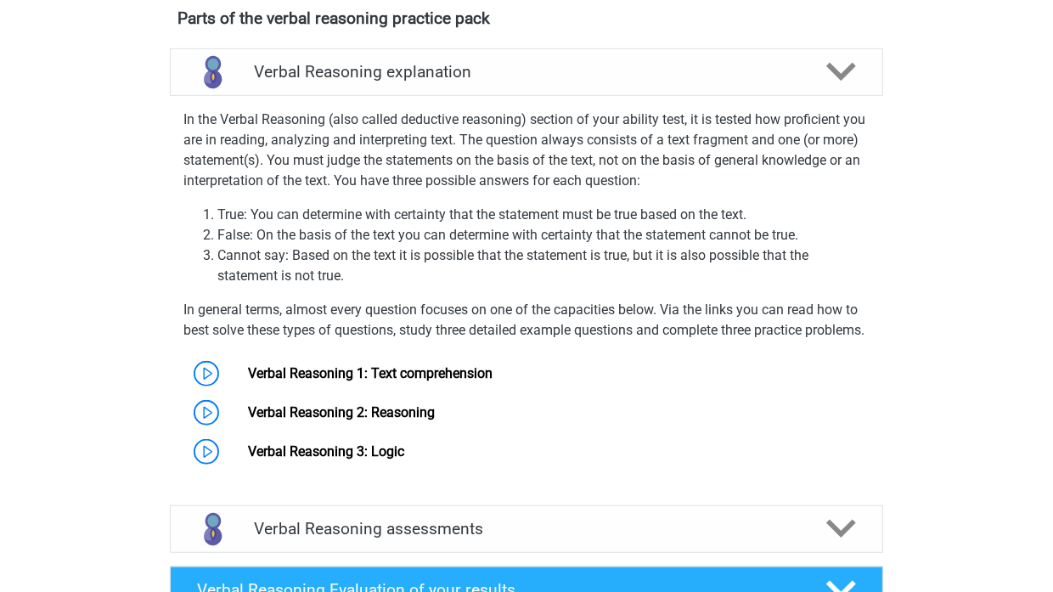
scroll to position [1047, 0]
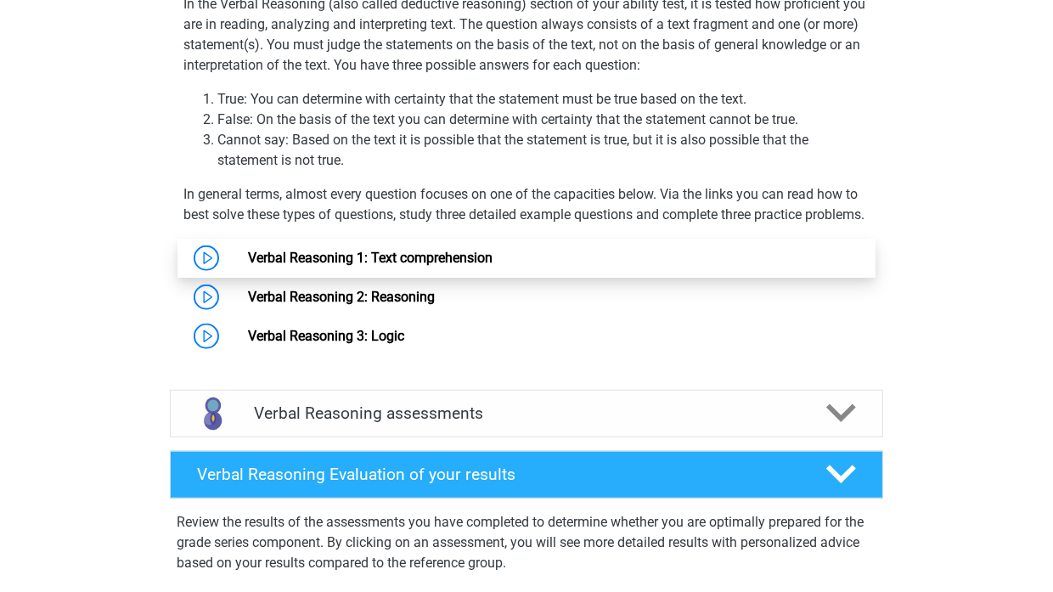
click at [248, 266] on link "Verbal Reasoning 1: Text comprehension" at bounding box center [370, 258] width 245 height 16
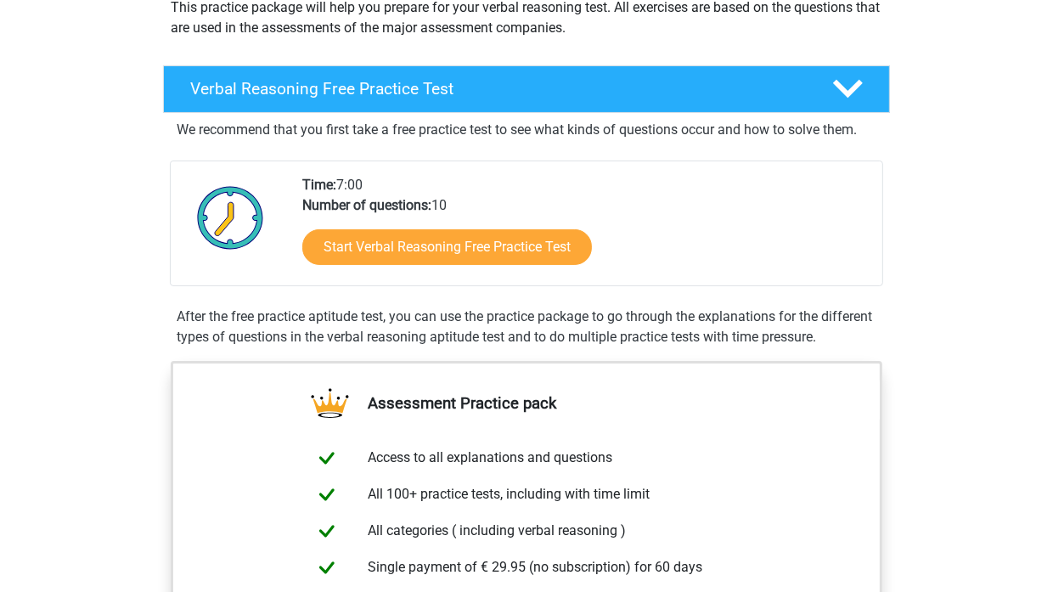
scroll to position [113, 0]
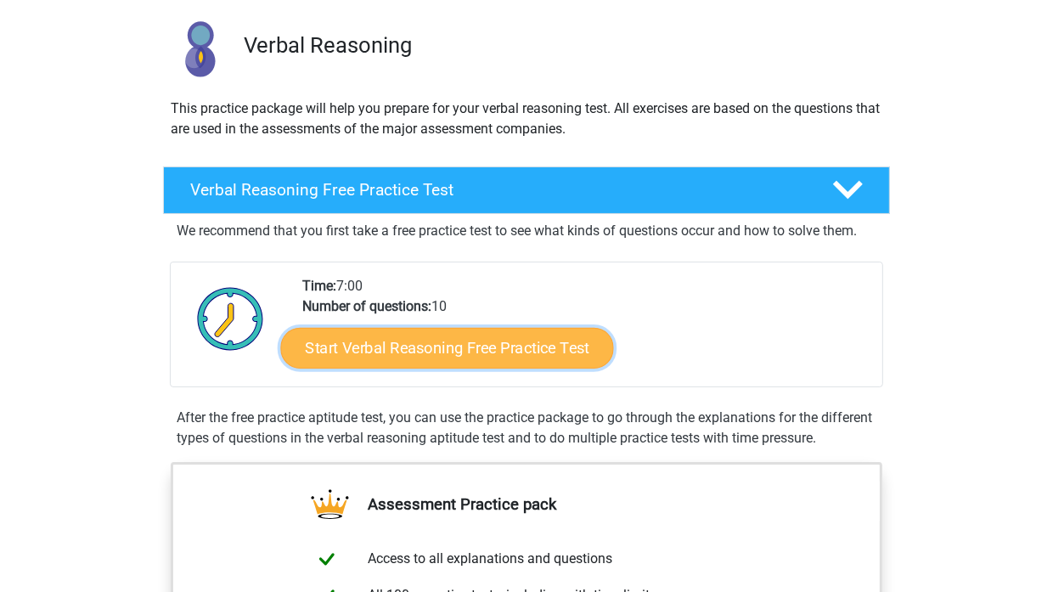
click at [486, 350] on link "Start Verbal Reasoning Free Practice Test" at bounding box center [447, 348] width 333 height 41
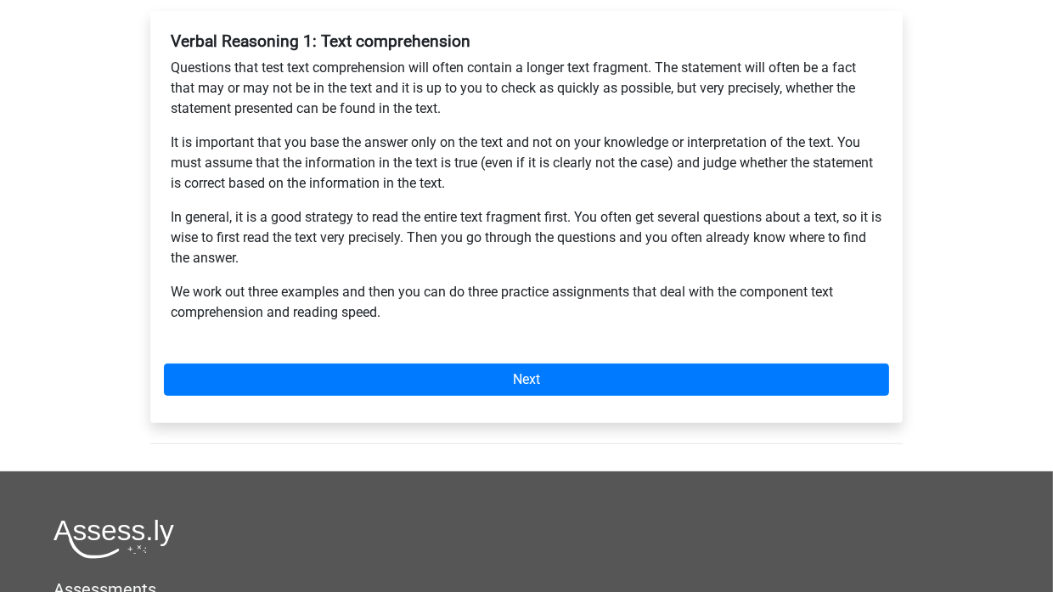
scroll to position [283, 0]
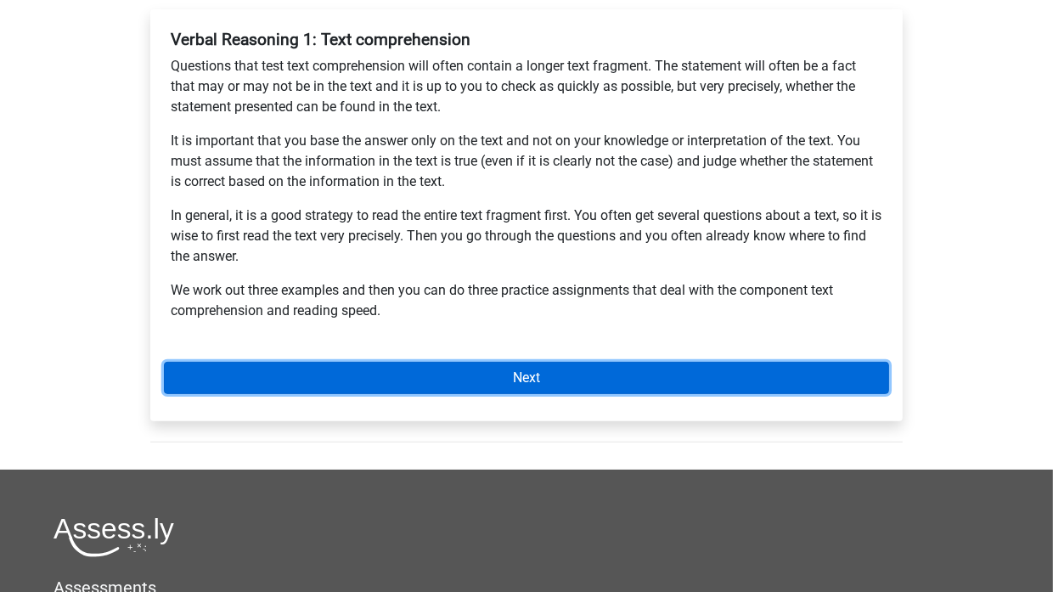
click at [576, 385] on link "Next" at bounding box center [526, 378] width 725 height 32
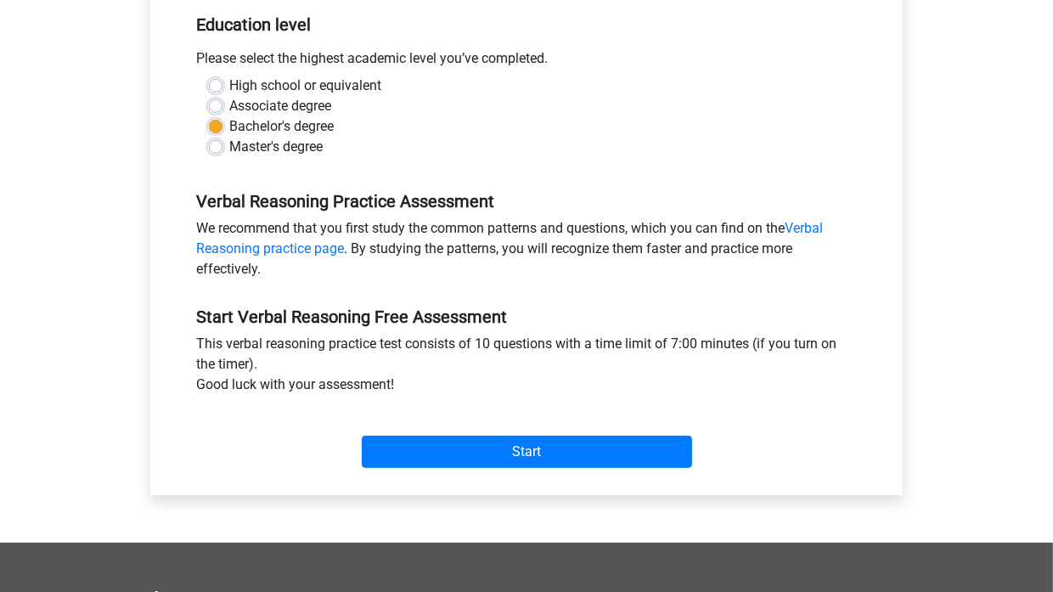
scroll to position [453, 0]
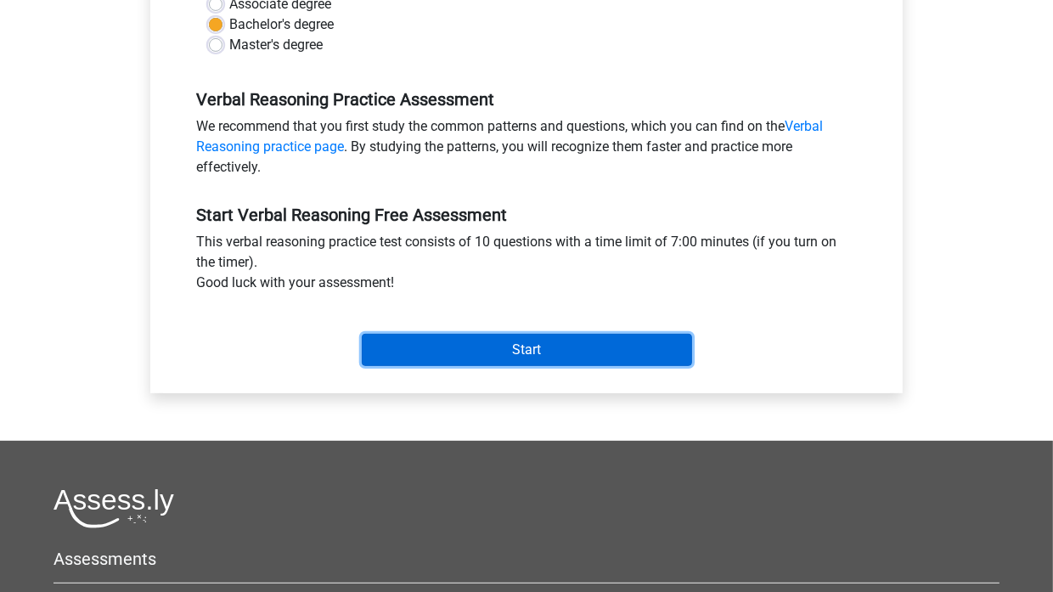
click at [495, 353] on input "Start" at bounding box center [527, 350] width 330 height 32
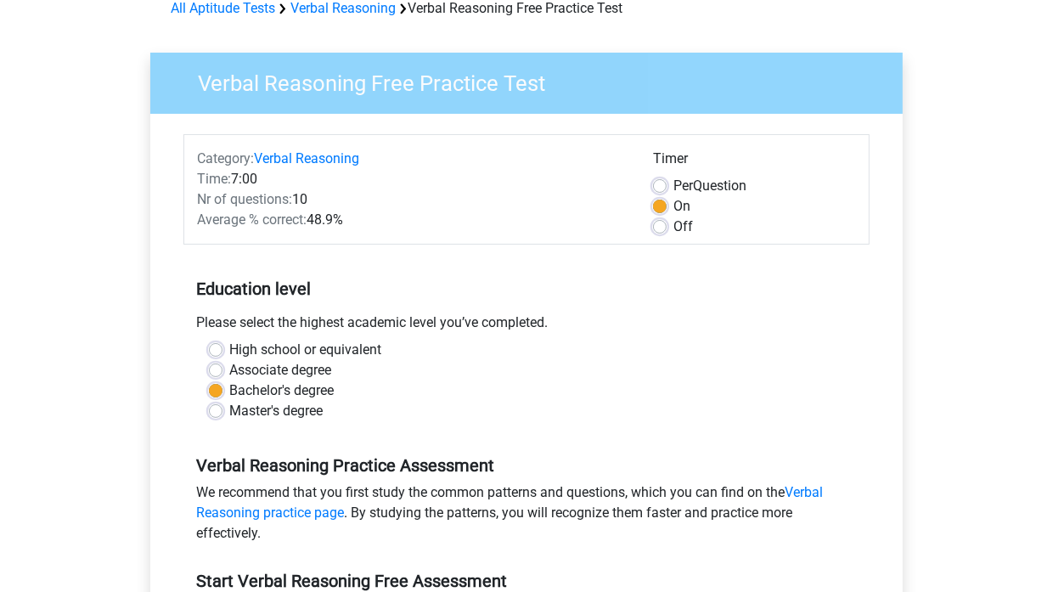
scroll to position [85, 0]
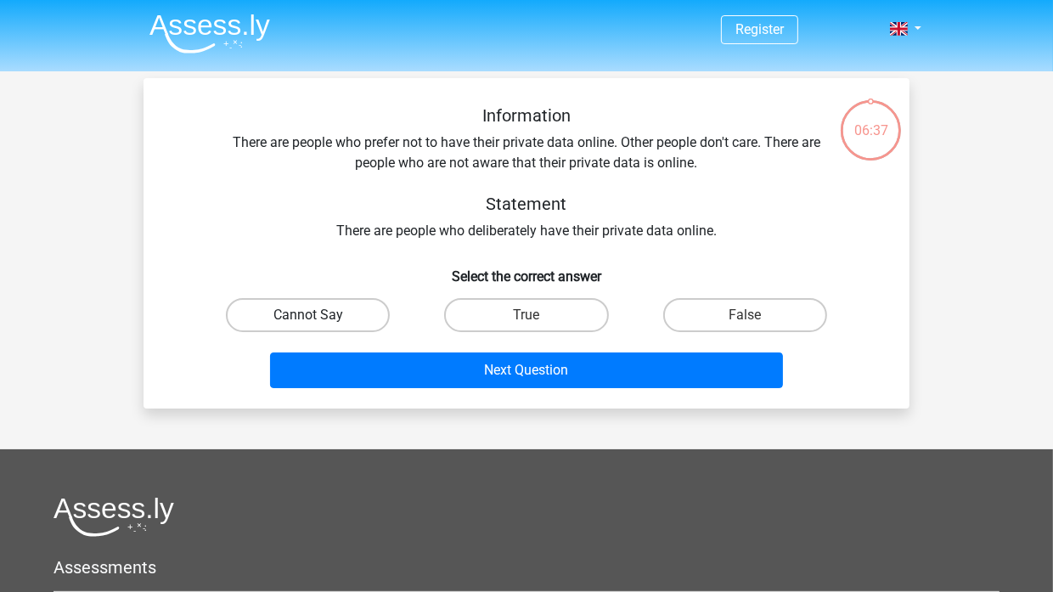
click at [347, 321] on label "Cannot Say" at bounding box center [308, 315] width 164 height 34
click at [319, 321] on input "Cannot Say" at bounding box center [313, 320] width 11 height 11
radio input "true"
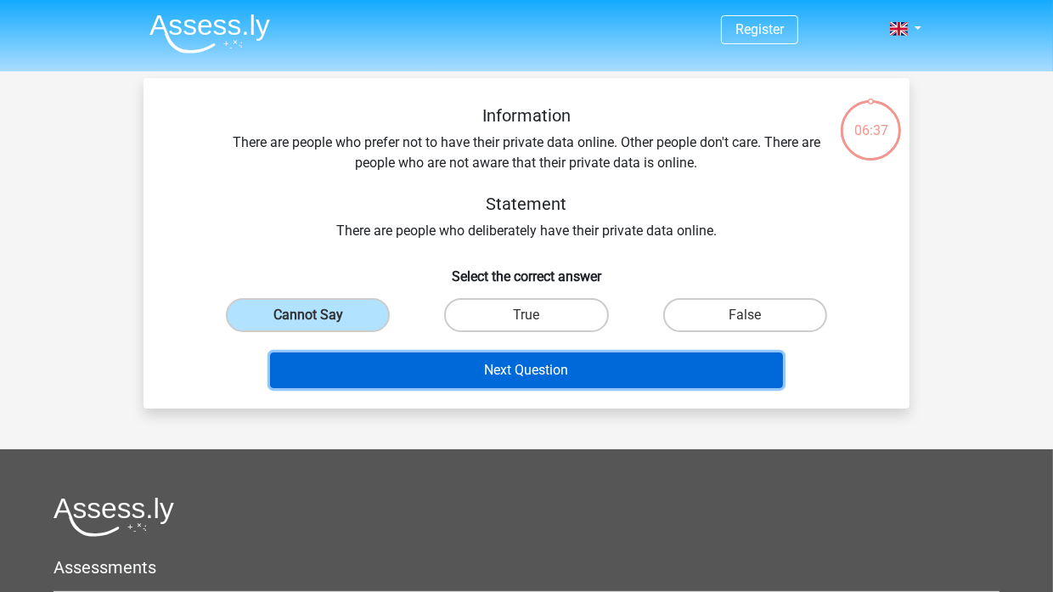
click at [463, 363] on button "Next Question" at bounding box center [527, 370] width 514 height 36
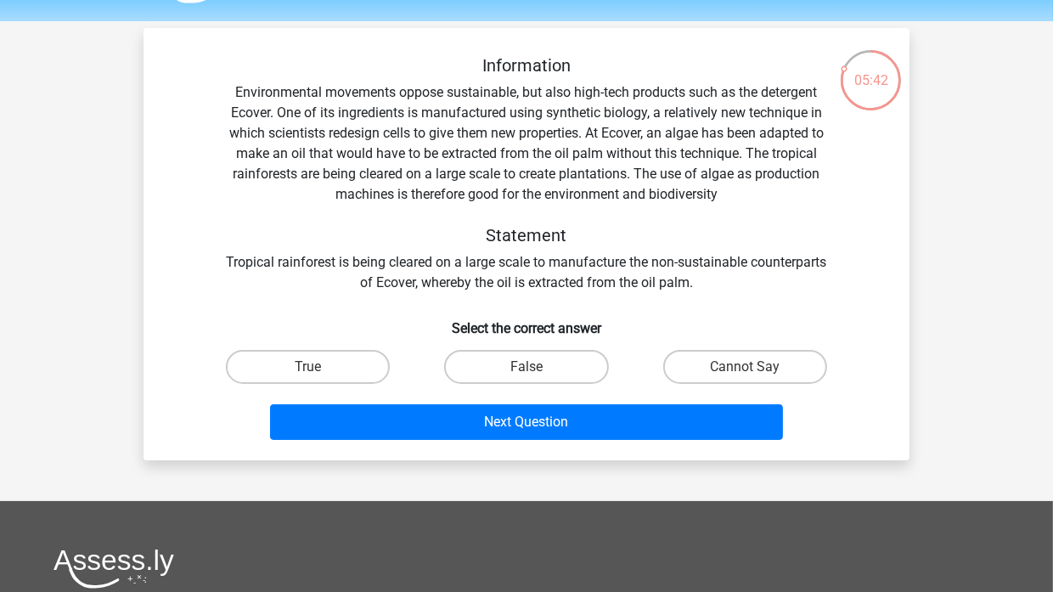
scroll to position [49, 0]
